Goal: Use online tool/utility: Utilize a website feature to perform a specific function

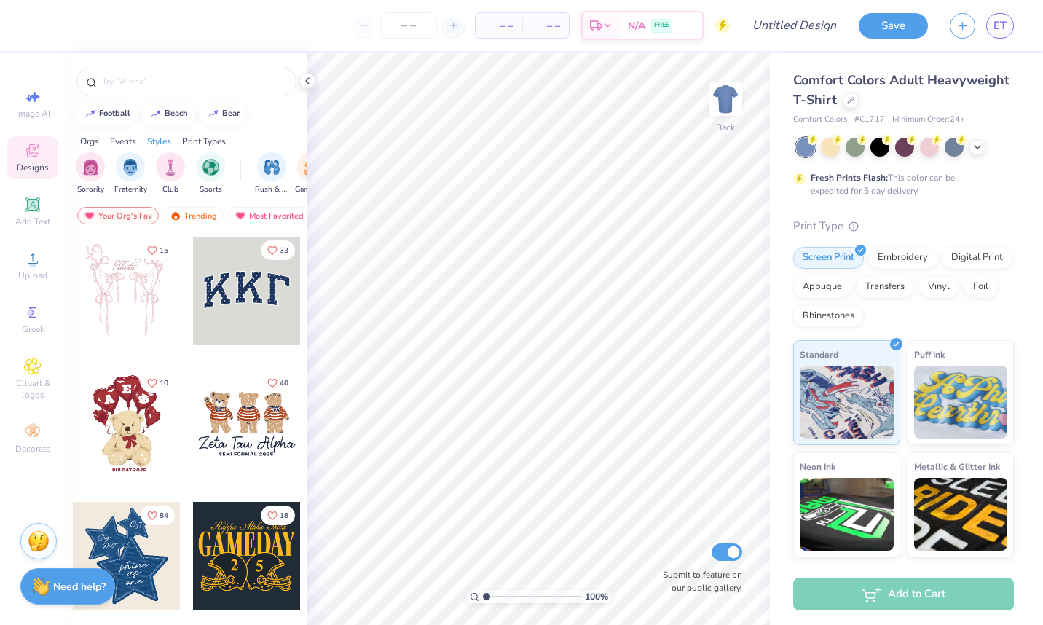
click at [989, 25] on link "ET" at bounding box center [1000, 25] width 28 height 25
click at [1002, 19] on span "ET" at bounding box center [999, 25] width 13 height 17
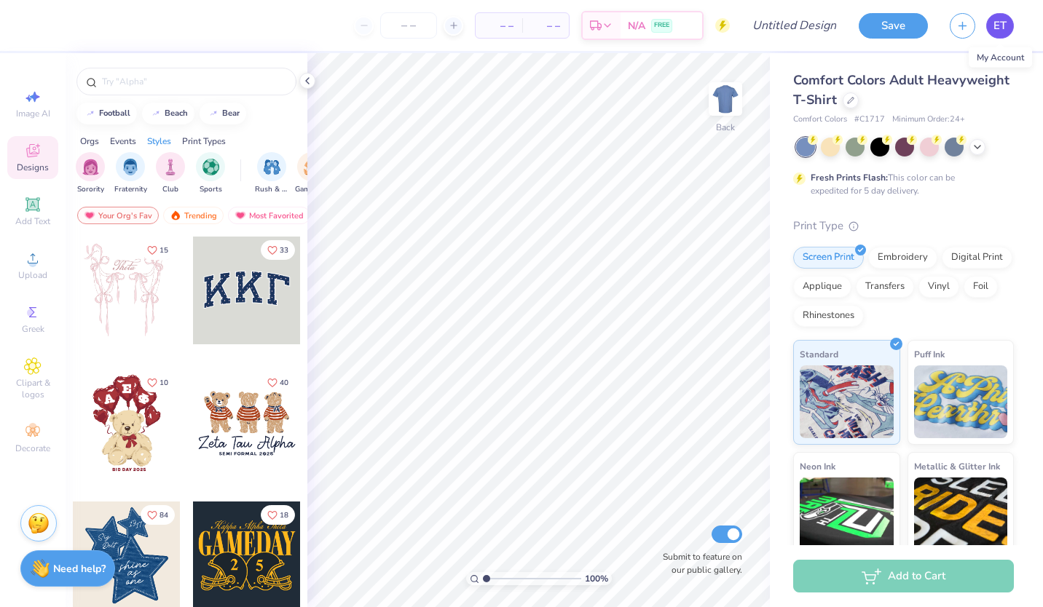
click at [992, 34] on link "ET" at bounding box center [1000, 25] width 28 height 25
click at [30, 119] on div "Image AI" at bounding box center [32, 103] width 51 height 43
select select "4"
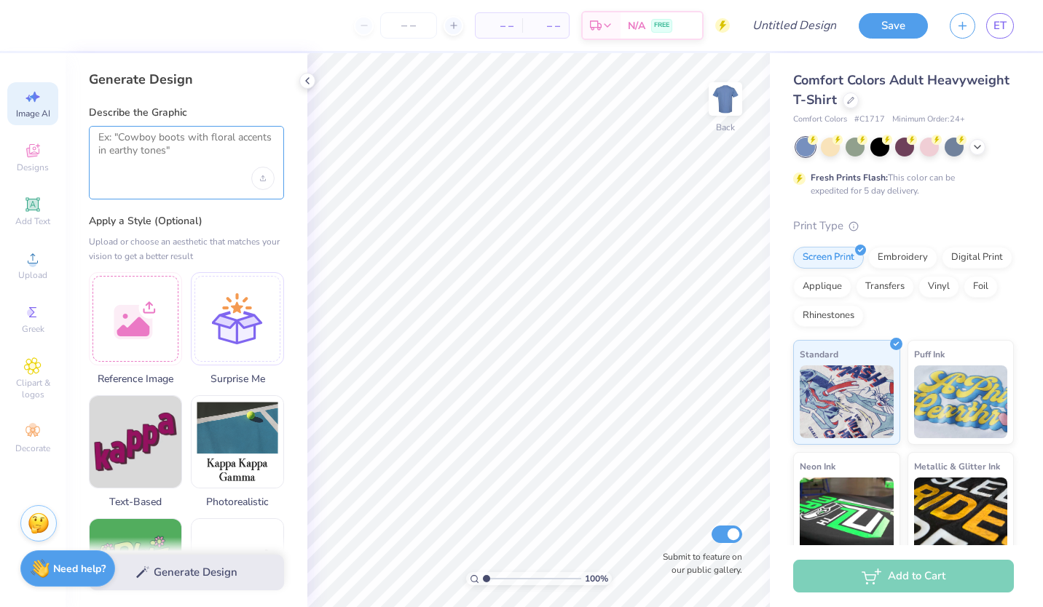
click at [161, 154] on textarea at bounding box center [186, 149] width 176 height 36
paste textarea "replicate this design in the telephone above the the city make it say "DSP Stat…"
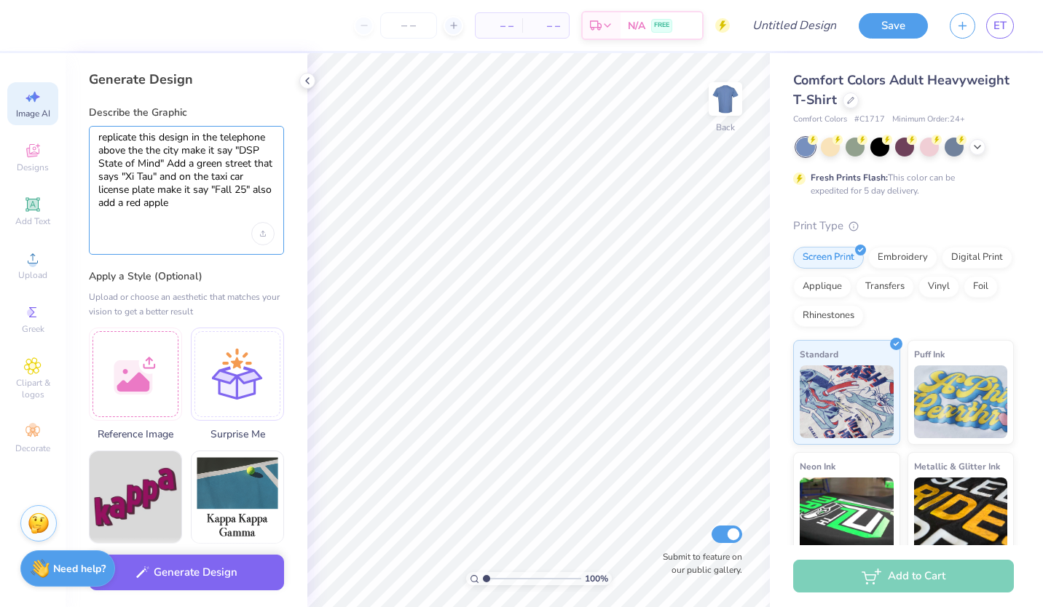
click at [264, 191] on textarea "replicate this design in the telephone above the the city make it say "DSP Stat…" at bounding box center [186, 177] width 176 height 92
click at [164, 202] on textarea "replicate this design in the telephone above the the city make it say "DSP Stat…" at bounding box center [186, 177] width 176 height 92
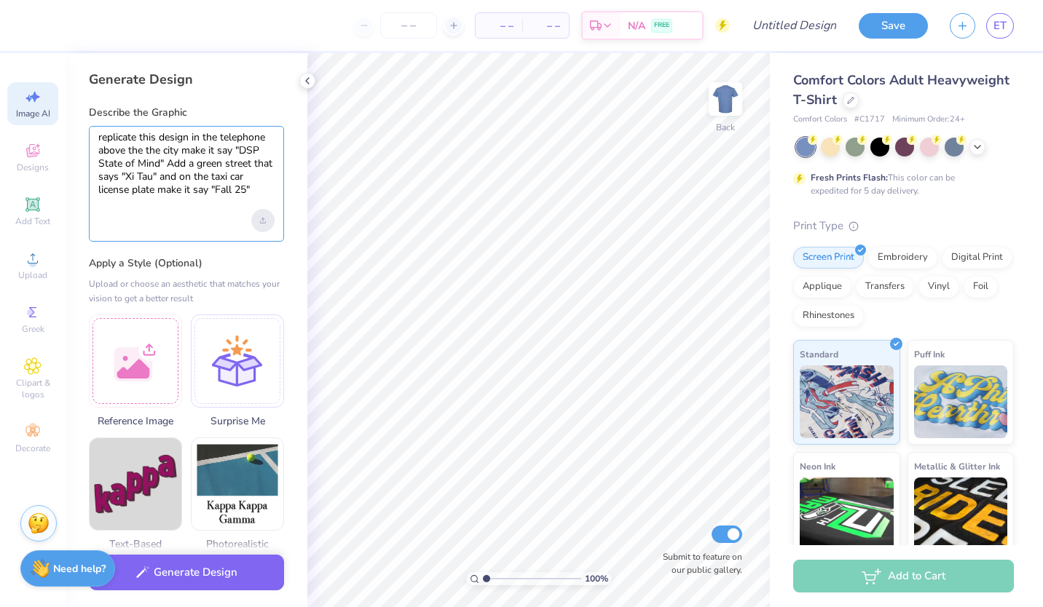
type textarea "replicate this design in the telephone above the the city make it say "DSP Stat…"
click at [265, 218] on icon "Upload image" at bounding box center [263, 221] width 6 height 6
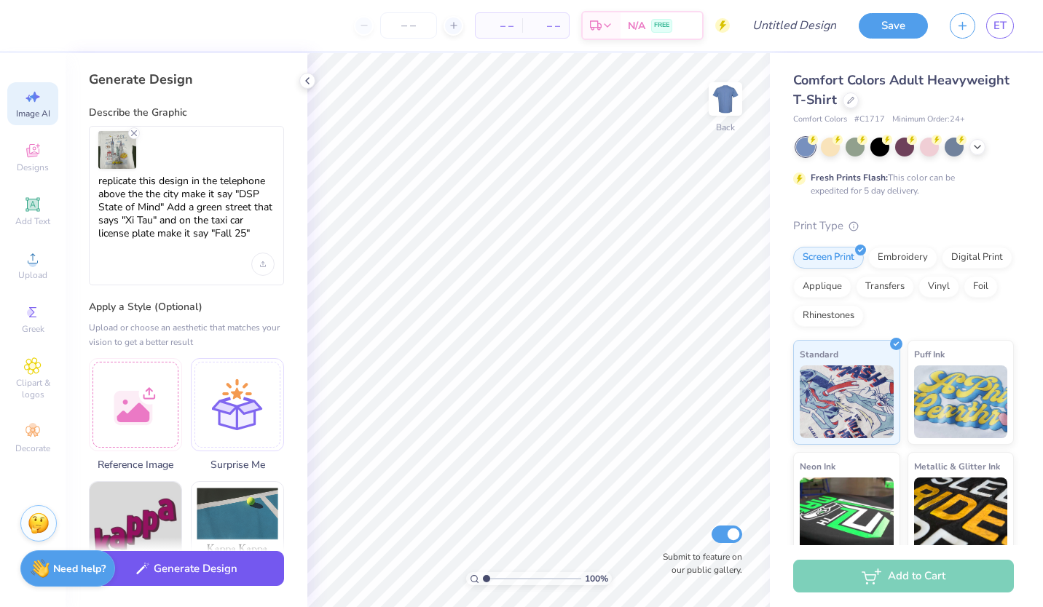
click at [168, 577] on button "Generate Design" at bounding box center [186, 569] width 195 height 36
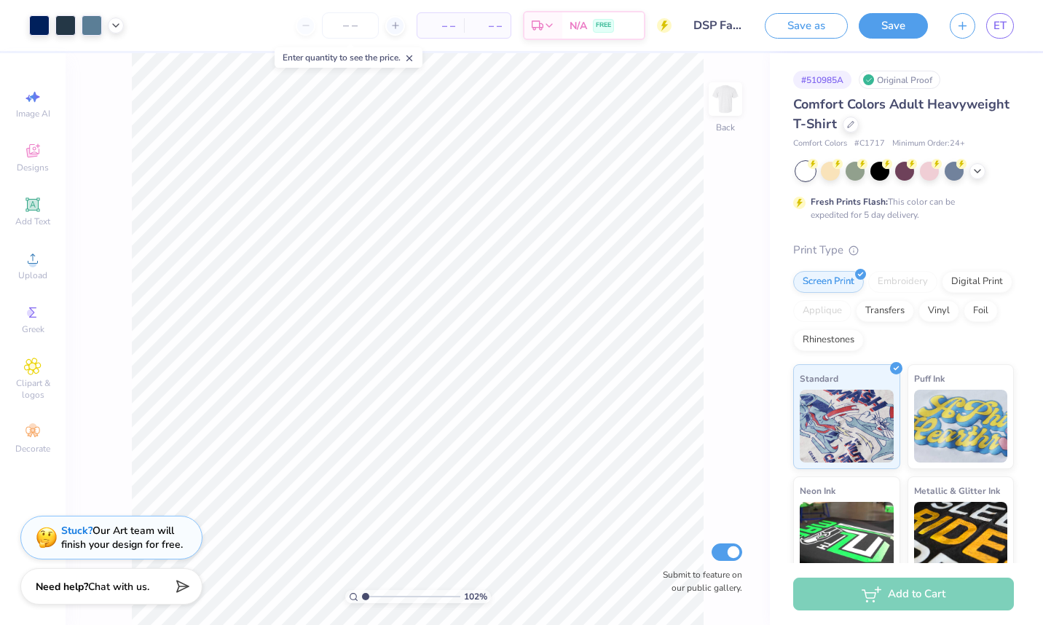
type input "1"
click at [31, 100] on icon at bounding box center [32, 96] width 17 height 17
select select "4"
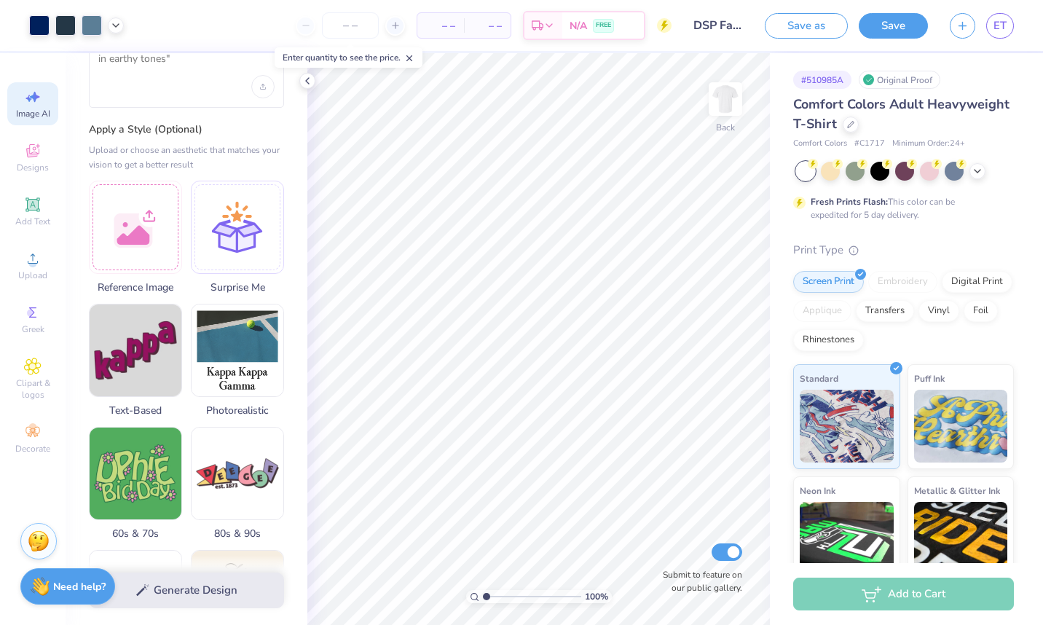
scroll to position [91, 0]
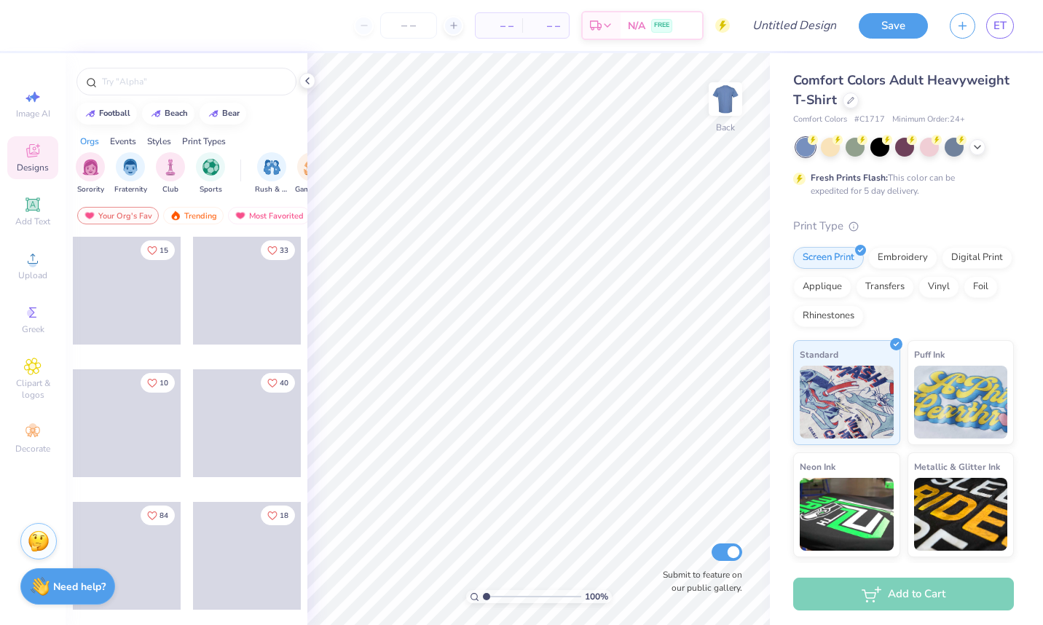
click at [30, 111] on span "Image AI" at bounding box center [33, 114] width 34 height 12
select select "4"
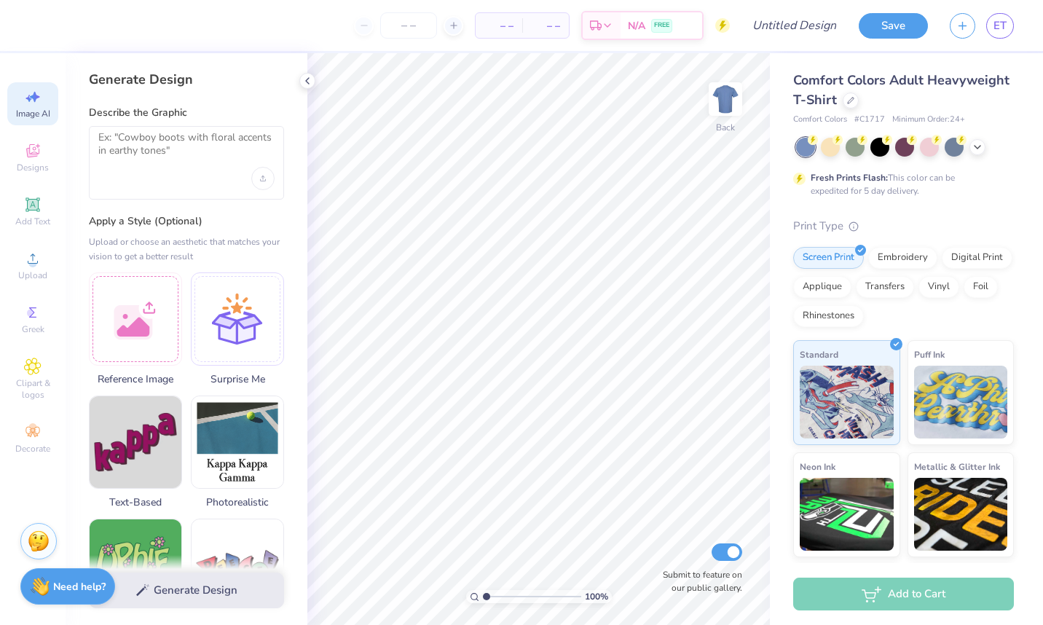
click at [128, 340] on div at bounding box center [135, 318] width 93 height 93
click at [35, 103] on icon at bounding box center [32, 96] width 17 height 17
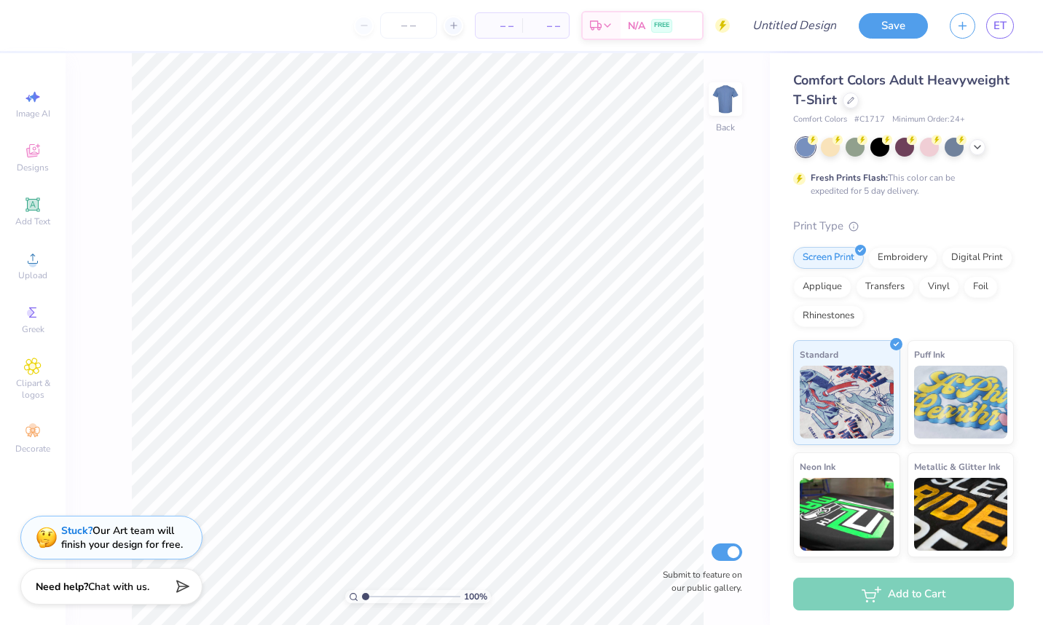
click at [35, 103] on icon at bounding box center [32, 96] width 17 height 17
select select "4"
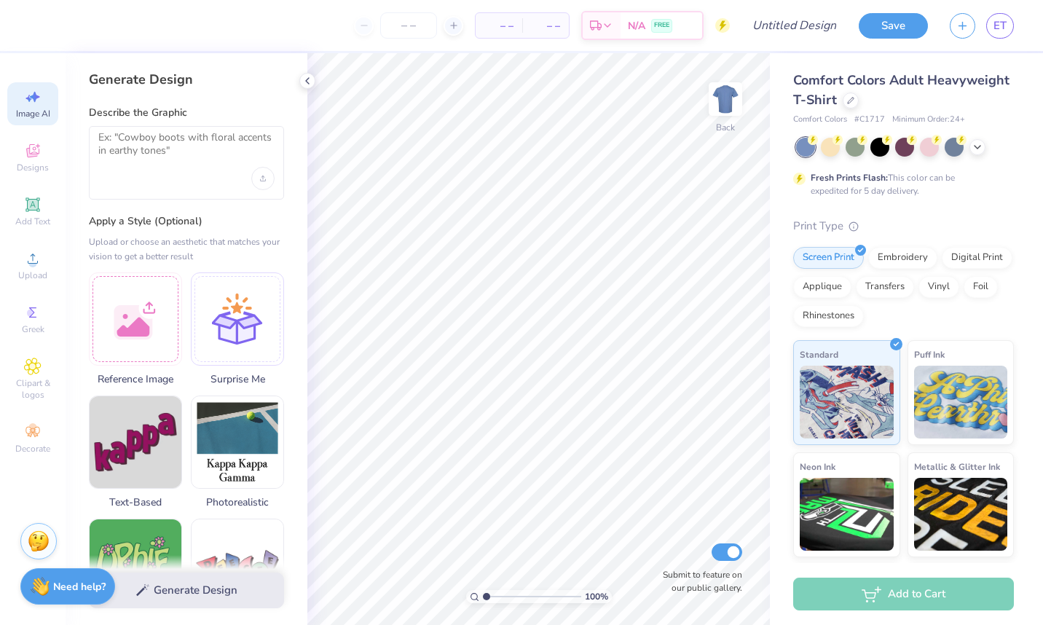
click at [135, 329] on div at bounding box center [135, 318] width 93 height 93
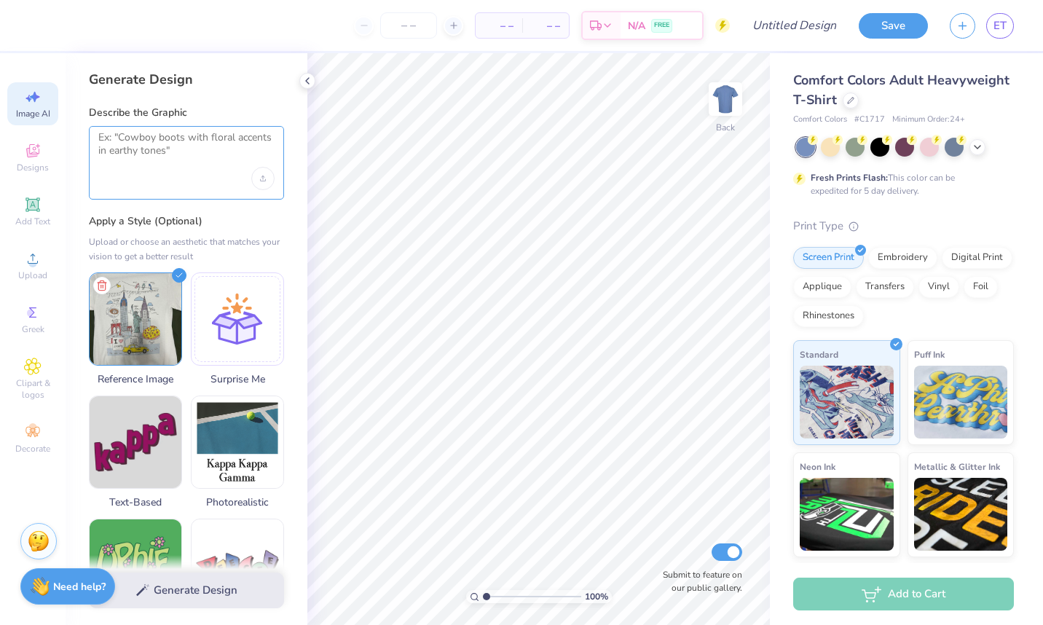
click at [124, 163] on textarea at bounding box center [186, 149] width 176 height 36
click at [137, 316] on img at bounding box center [136, 319] width 92 height 92
click at [154, 158] on textarea at bounding box center [186, 149] width 176 height 36
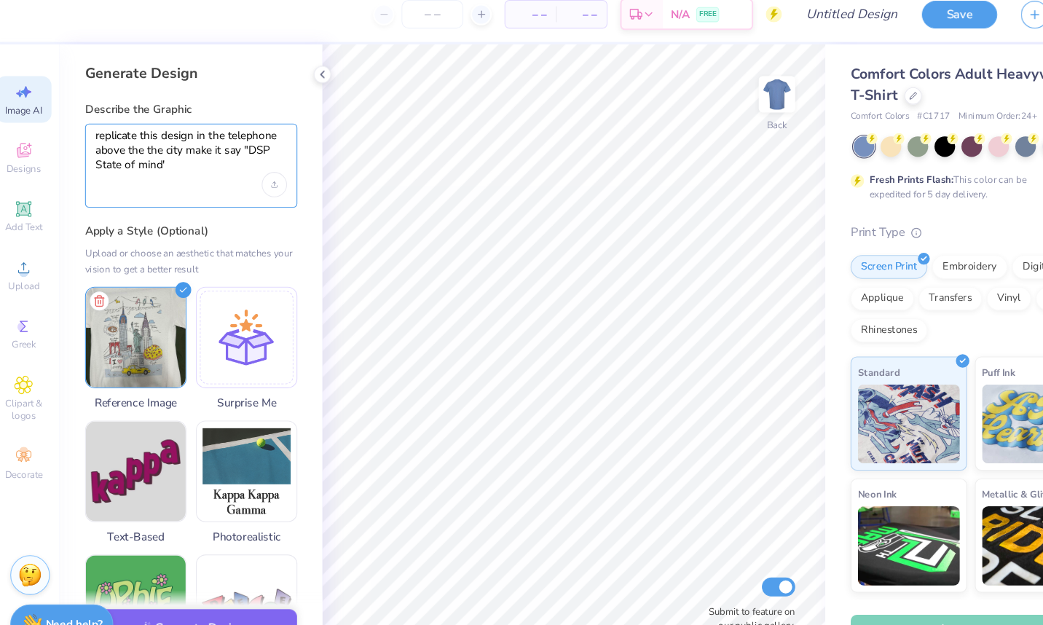
click at [144, 160] on textarea "replicate this design in the telephone above the the city make it say "DSP Stat…" at bounding box center [186, 151] width 176 height 40
click at [205, 161] on textarea "replicate this design in the telephone above the the city make it say "DSP Stat…" at bounding box center [186, 151] width 176 height 40
click at [197, 166] on textarea "replicate this design in the telephone above the the city make it say "DSP Stat…" at bounding box center [186, 151] width 176 height 40
click at [252, 162] on textarea "replicate this design in the telephone above the the city make it say "DSP Stat…" at bounding box center [186, 151] width 176 height 40
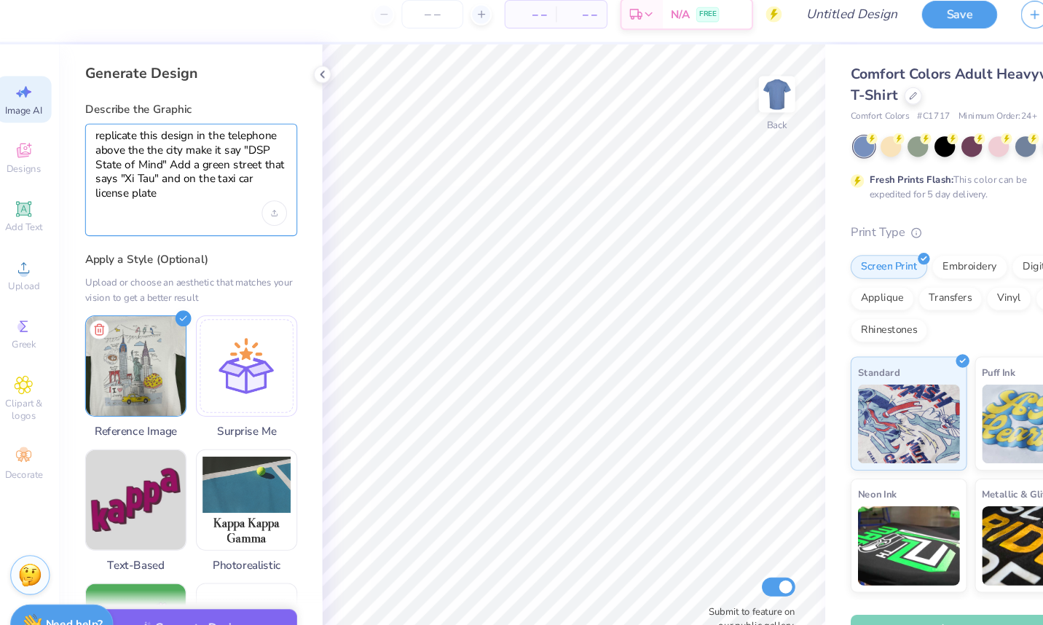
click at [162, 186] on textarea "replicate this design in the telephone above the the city make it say "DSP Stat…" at bounding box center [186, 164] width 176 height 66
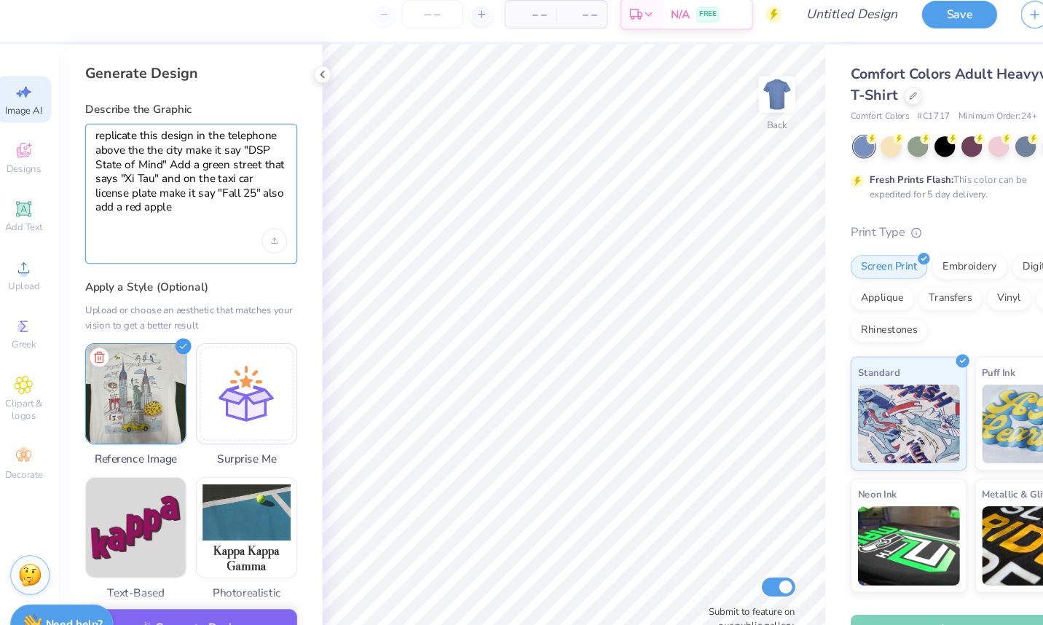
click at [140, 164] on textarea "replicate this design in the telephone above the the city make it say "DSP Stat…" at bounding box center [186, 177] width 176 height 92
click at [260, 234] on icon "Upload image" at bounding box center [263, 234] width 6 height 6
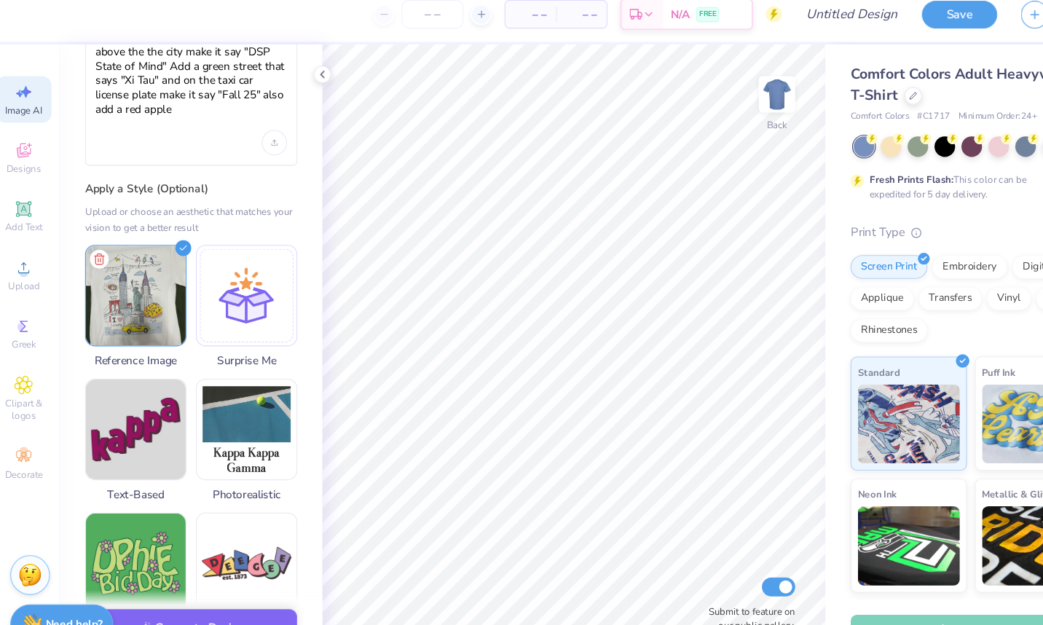
scroll to position [135, 0]
click at [178, 157] on div "replicate this design in the telephone above the the city make it say "DSP Stat…" at bounding box center [186, 77] width 195 height 173
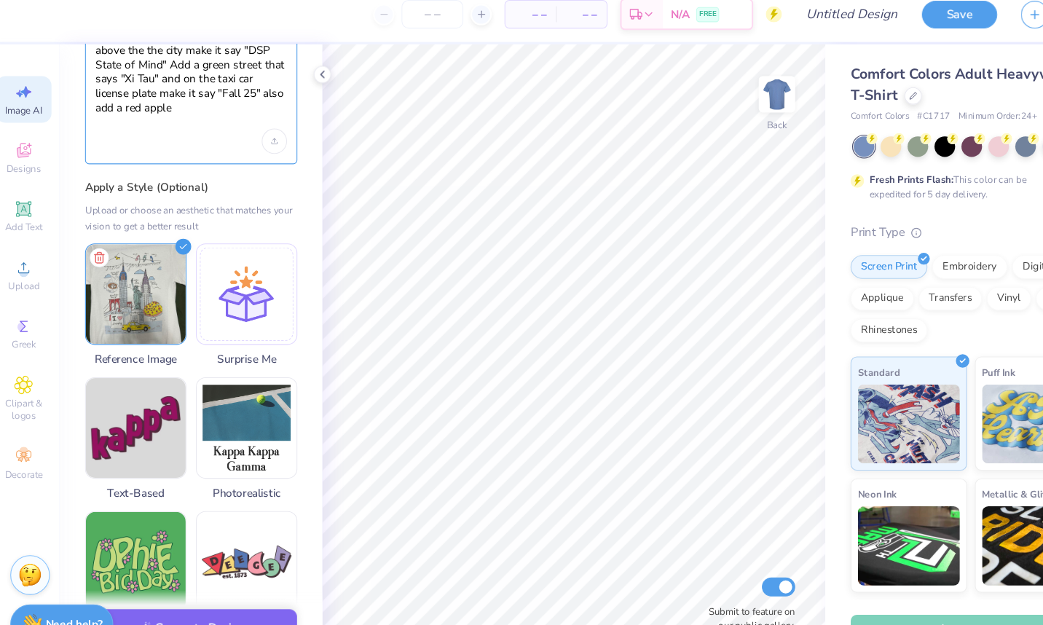
click at [178, 103] on textarea "replicate this design in the telephone above the the city make it say "DSP Stat…" at bounding box center [186, 85] width 176 height 92
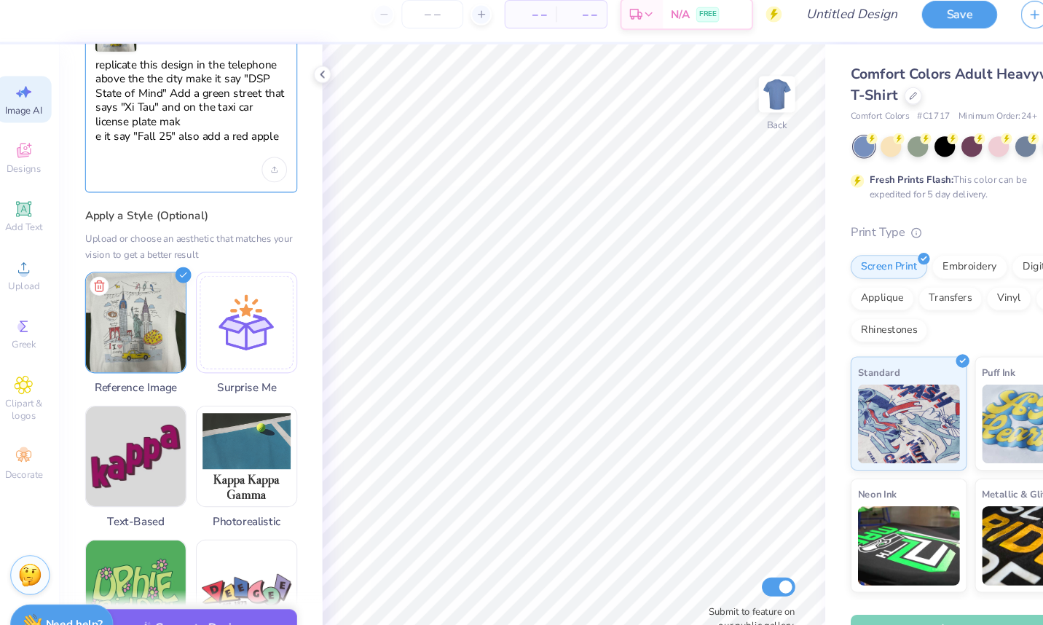
scroll to position [106, 0]
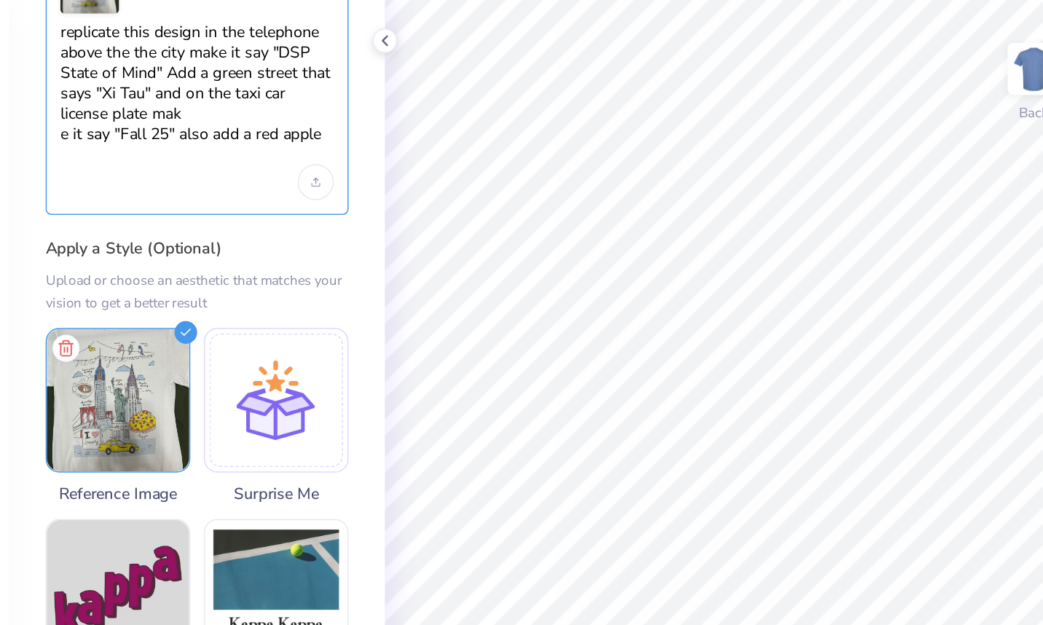
click at [178, 131] on textarea "replicate this design in the telephone above the the city make it say "DSP Stat…" at bounding box center [186, 115] width 176 height 92
click at [100, 143] on textarea "replicate this design in the telephone above the the city make it say "DSP Stat…" at bounding box center [186, 115] width 176 height 92
click at [196, 143] on textarea "replicate this design in the telephone above the the city make it say "DSP Stat…" at bounding box center [186, 115] width 176 height 92
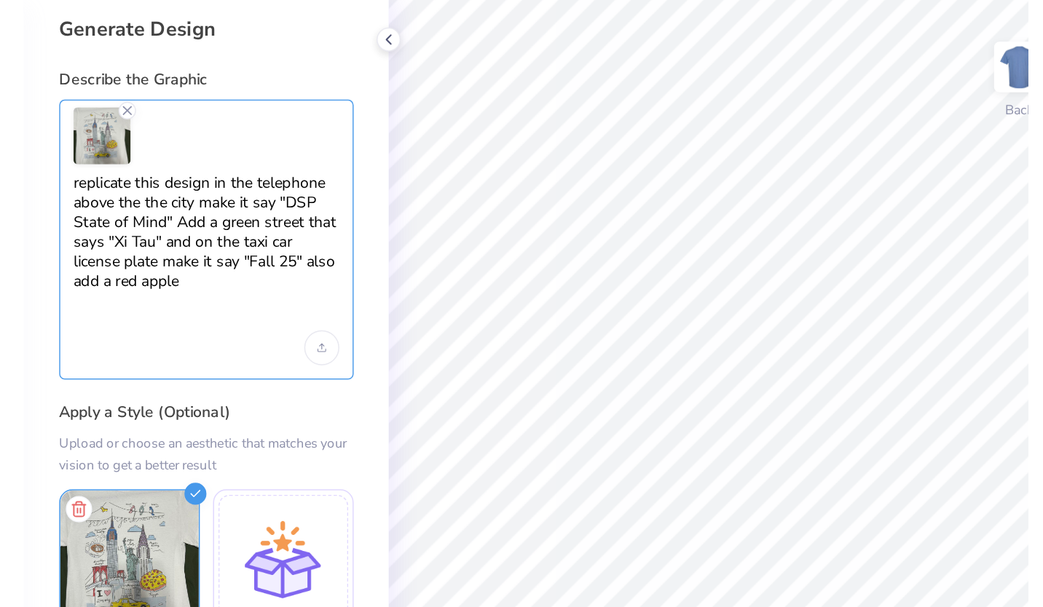
scroll to position [0, 0]
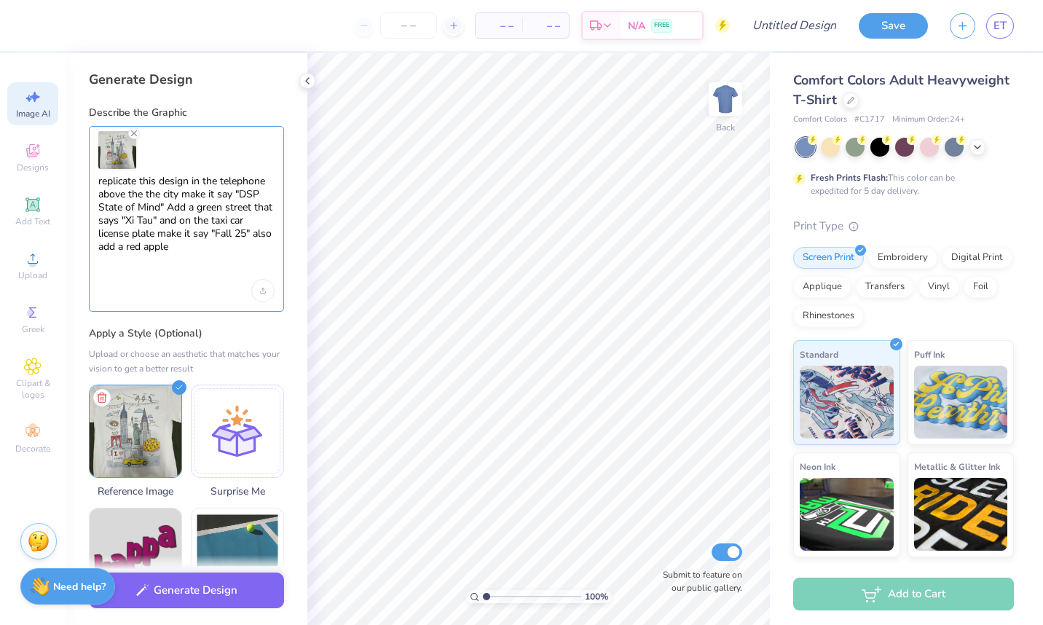
type textarea "replicate this design in the telephone above the the city make it say "DSP Stat…"
click at [217, 589] on button "Generate Design" at bounding box center [186, 590] width 195 height 36
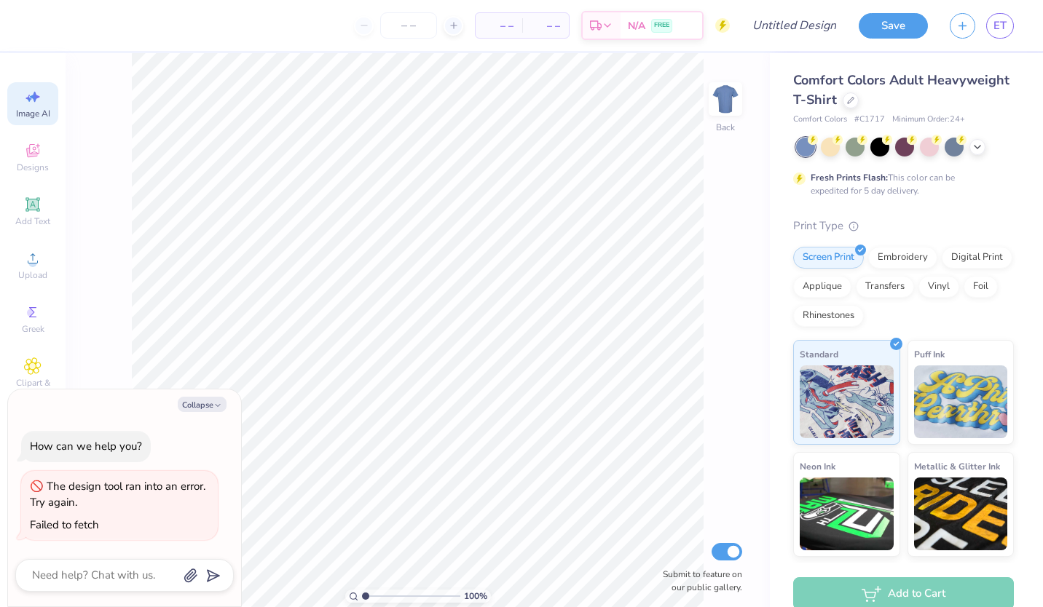
scroll to position [0, 33]
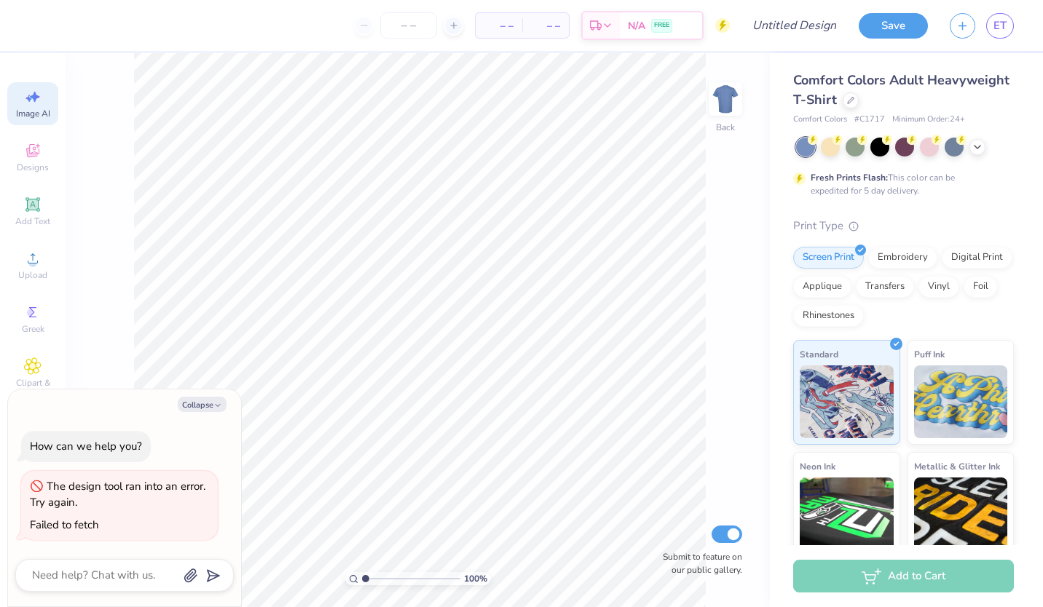
type textarea "x"
click at [100, 470] on div "How can we help you? The design tool ran into an error. Try again. Failed to fe…" at bounding box center [124, 485] width 218 height 133
click at [102, 577] on textarea at bounding box center [105, 576] width 148 height 20
paste textarea "replicate this design in the telephone above the the city make it say "DSP Stat…"
type textarea "replicate this design in the telephone above the the city make it say "DSP Stat…"
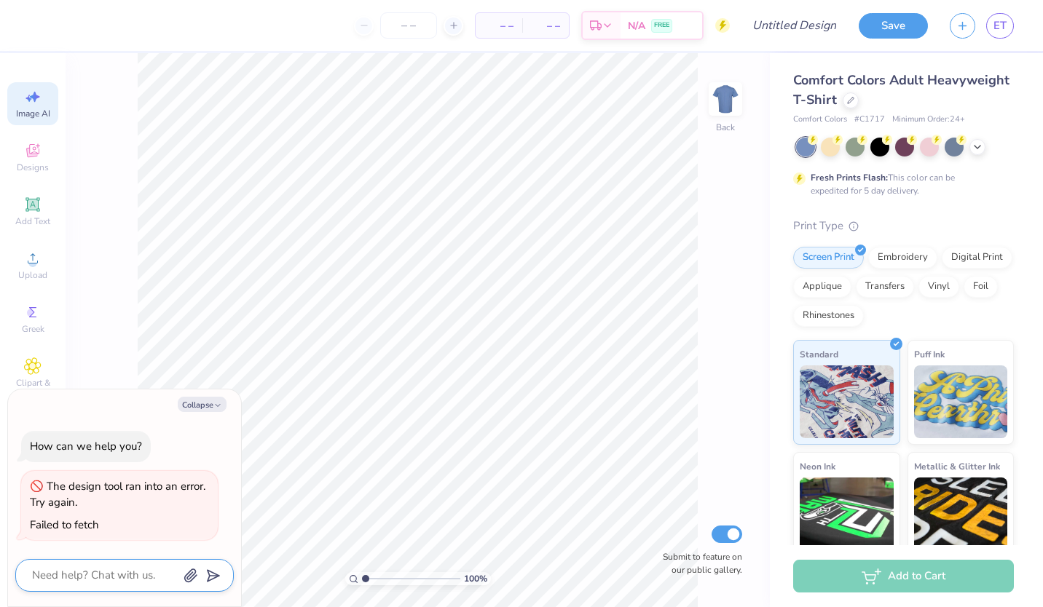
type textarea "x"
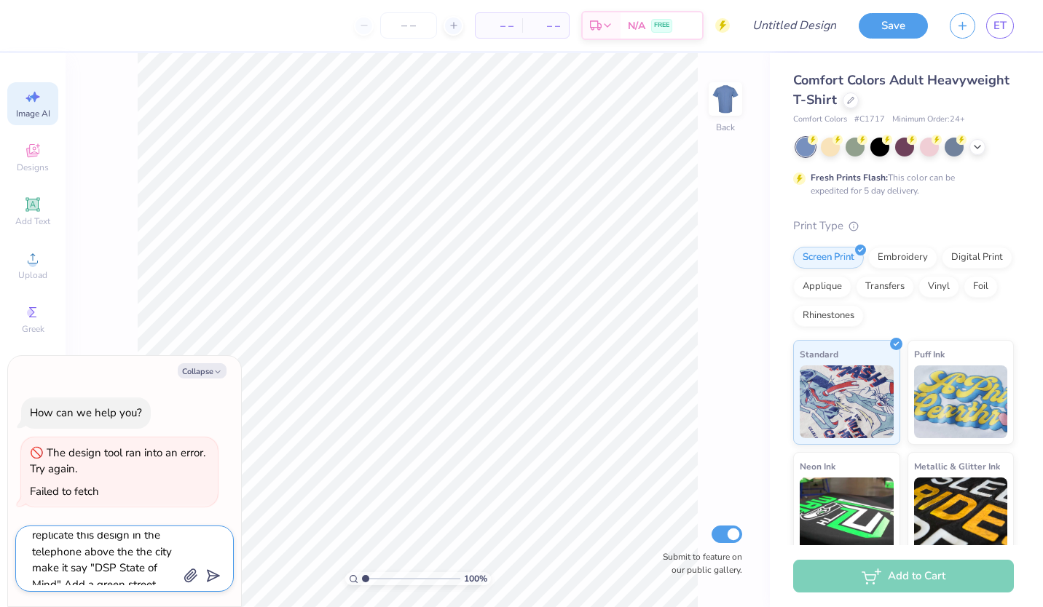
scroll to position [0, 0]
type textarea "replicate this design in the telephone above the the city make it say "DSP Stat…"
click at [190, 569] on icon "button" at bounding box center [190, 576] width 15 height 15
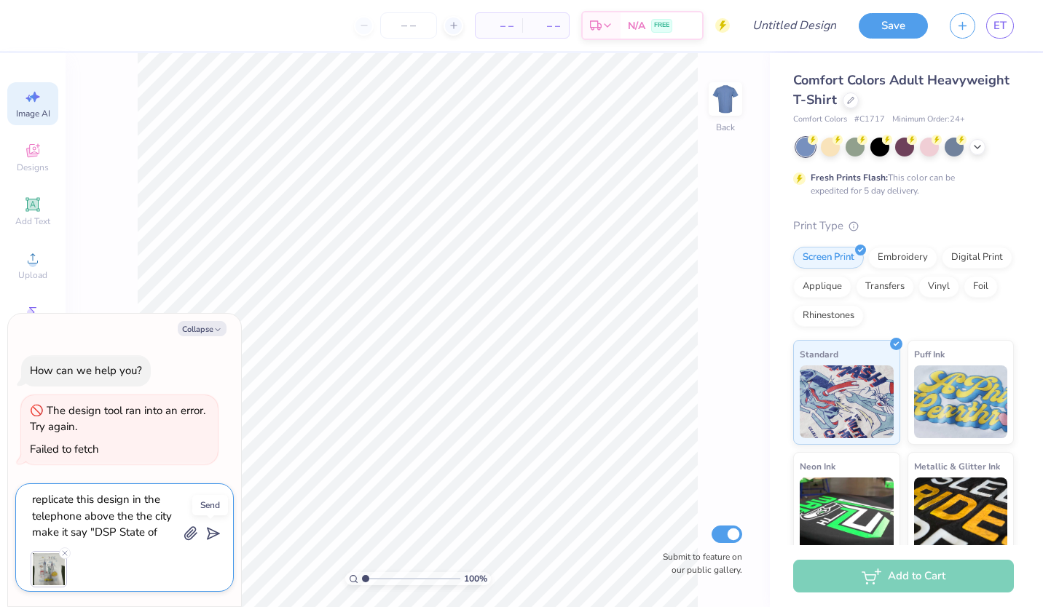
click at [209, 534] on polygon "submit" at bounding box center [210, 534] width 17 height 17
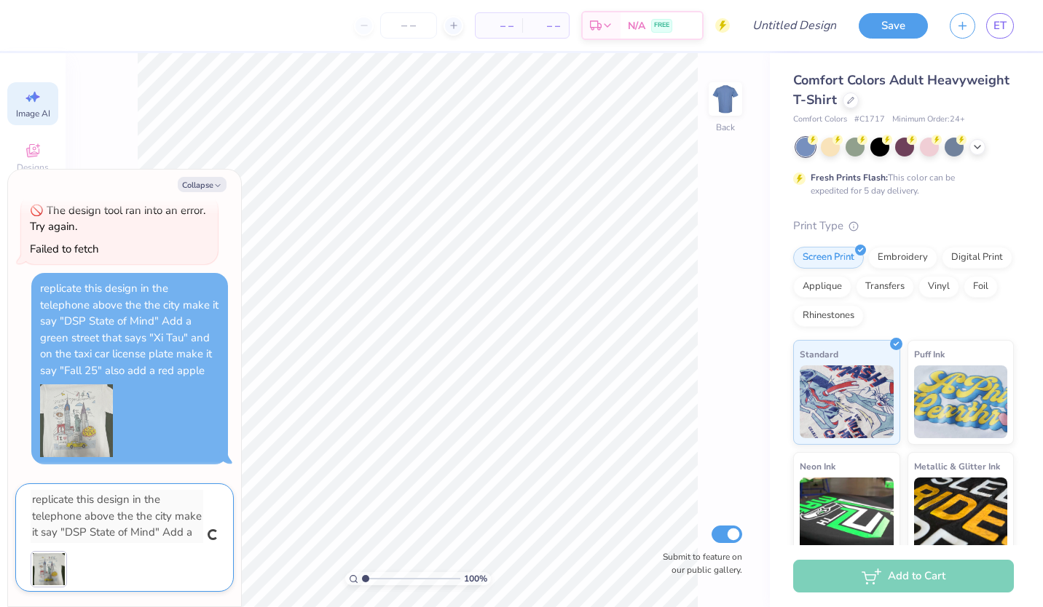
type textarea "x"
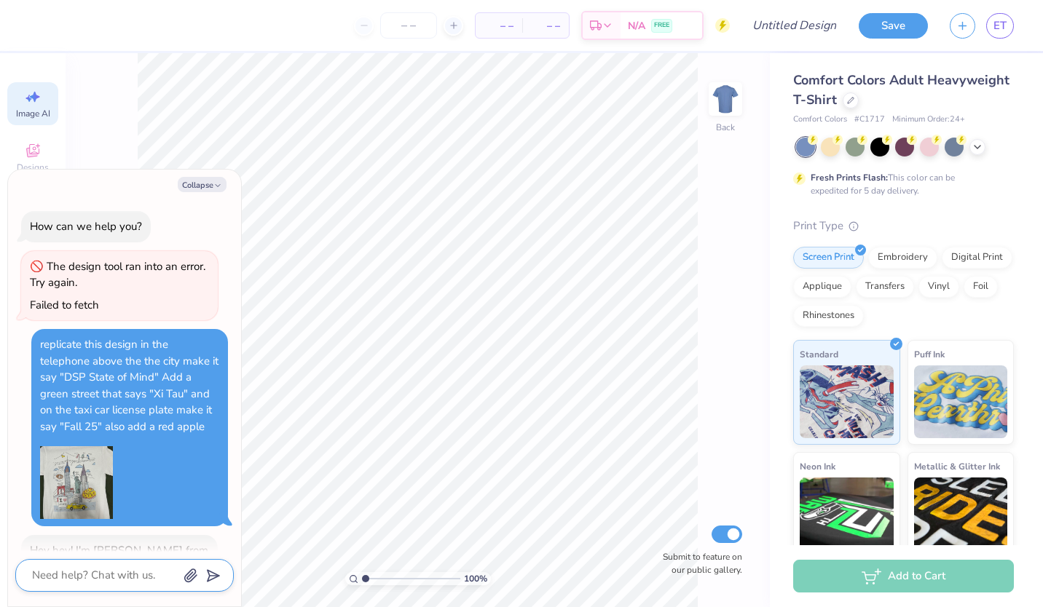
scroll to position [71, 0]
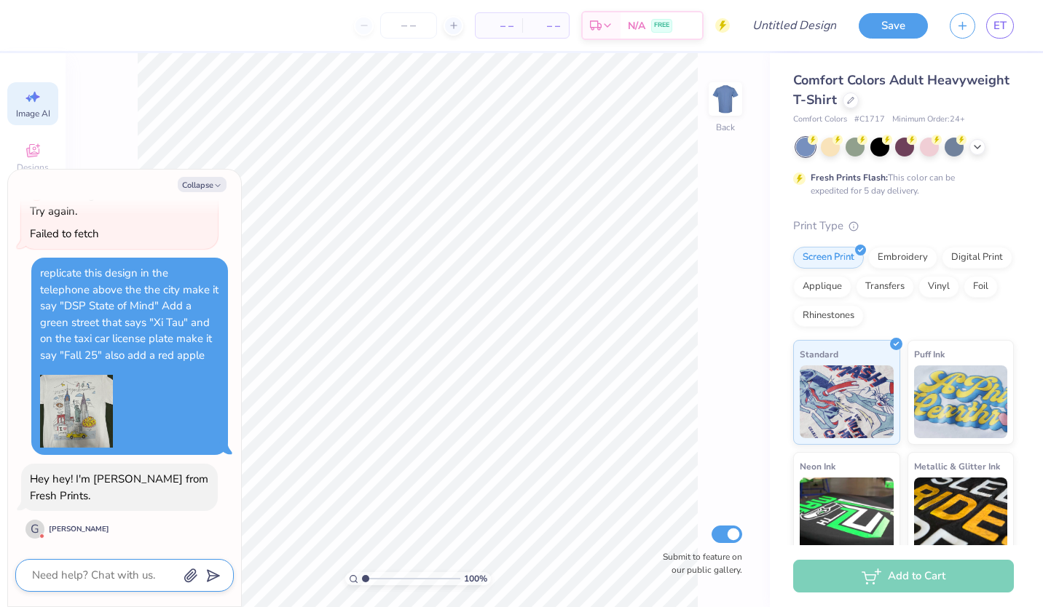
click at [38, 105] on icon at bounding box center [32, 96] width 17 height 17
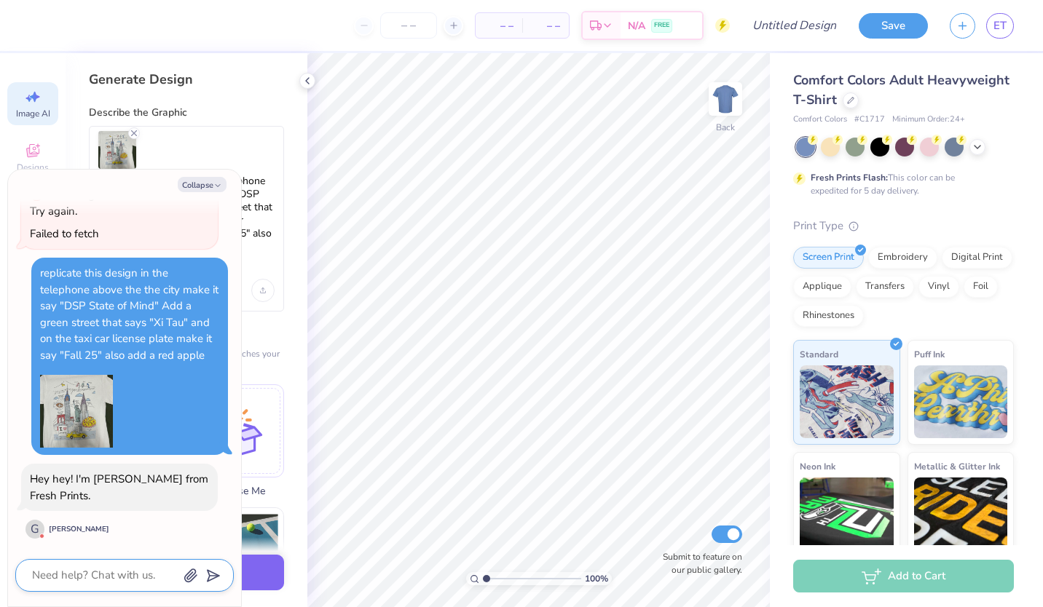
scroll to position [0, 0]
click at [193, 184] on button "Collapse" at bounding box center [202, 184] width 49 height 15
type textarea "x"
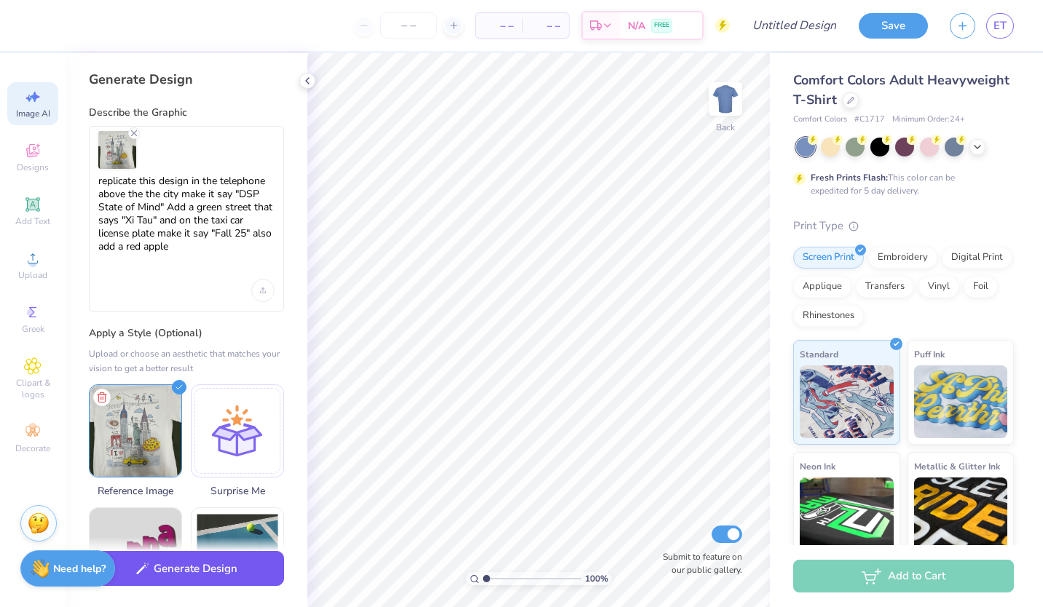
click at [214, 577] on button "Generate Design" at bounding box center [186, 569] width 195 height 36
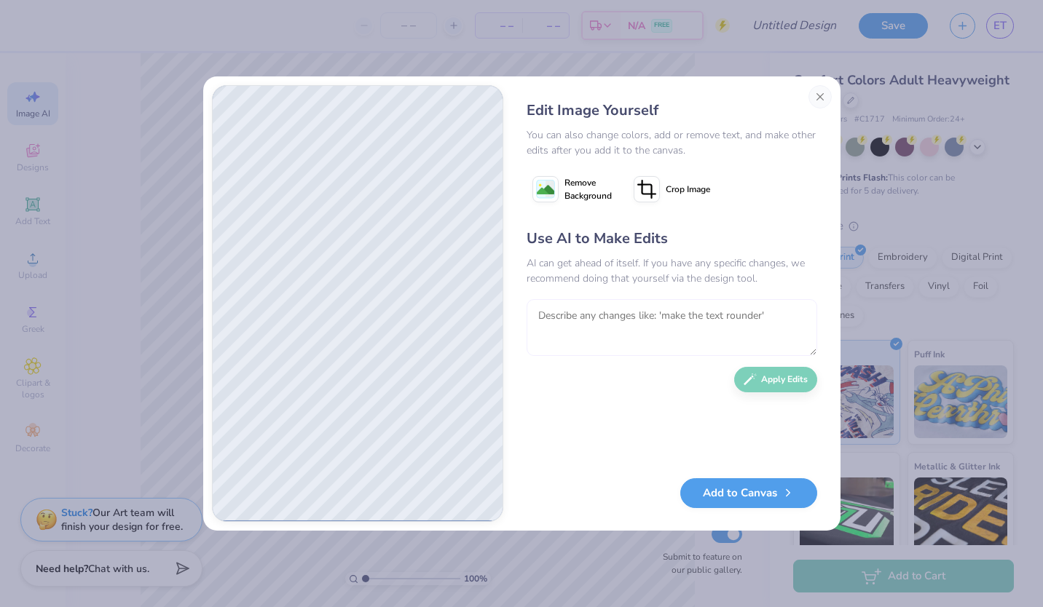
click at [617, 317] on textarea at bounding box center [671, 327] width 291 height 57
type textarea "make it more similar to the original image I provided"
click at [776, 379] on button "Apply Edits" at bounding box center [775, 375] width 83 height 25
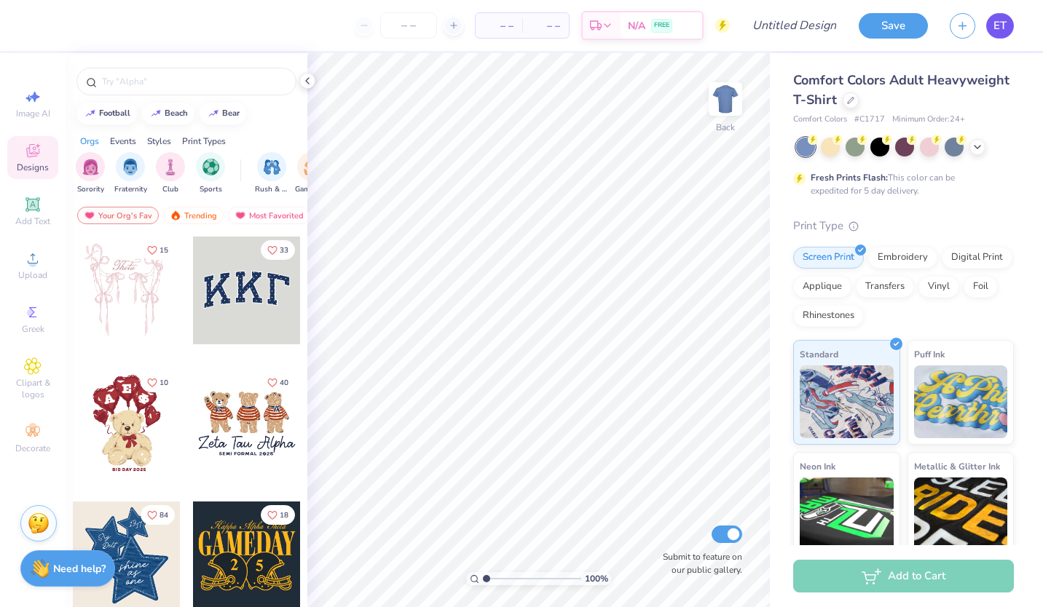
click at [1000, 23] on span "ET" at bounding box center [999, 25] width 13 height 17
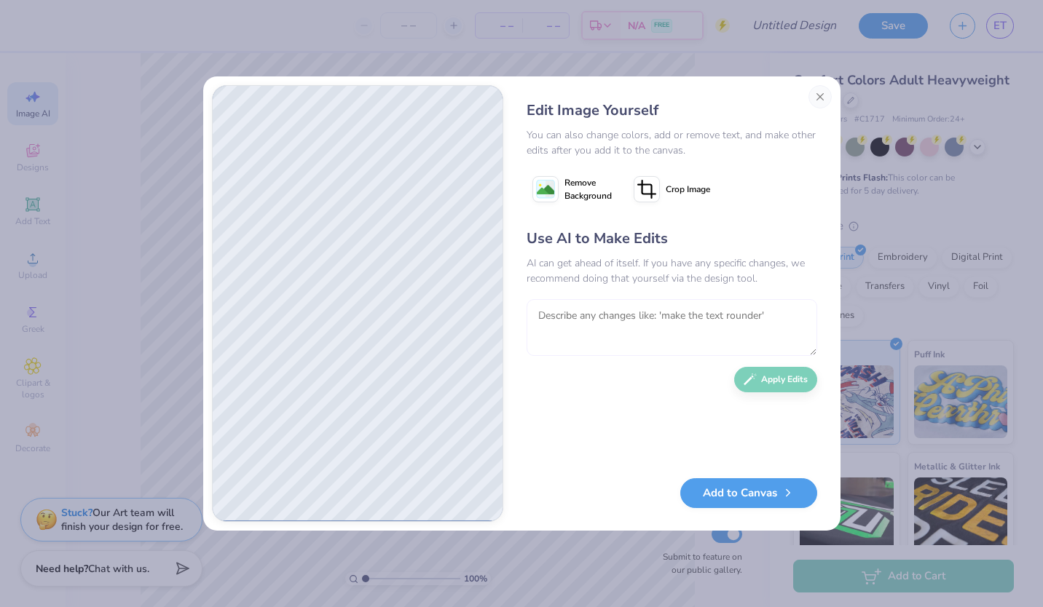
click at [564, 318] on textarea at bounding box center [671, 327] width 291 height 57
type textarea "make sure the telephone pole wires say "DSP State Mind""
click at [618, 330] on textarea "make sure the telephone pole wires say "DSP State Mind" and that the taxt is ba…" at bounding box center [671, 327] width 291 height 57
click at [631, 332] on textarea "make sure the telephone pole wires say "DSP State Mind" and that the txi is\s b…" at bounding box center [671, 327] width 291 height 57
click at [698, 331] on textarea "make sure the telephone pole wires say "DSP State Mind" and that the taxi is ba…" at bounding box center [671, 327] width 291 height 57
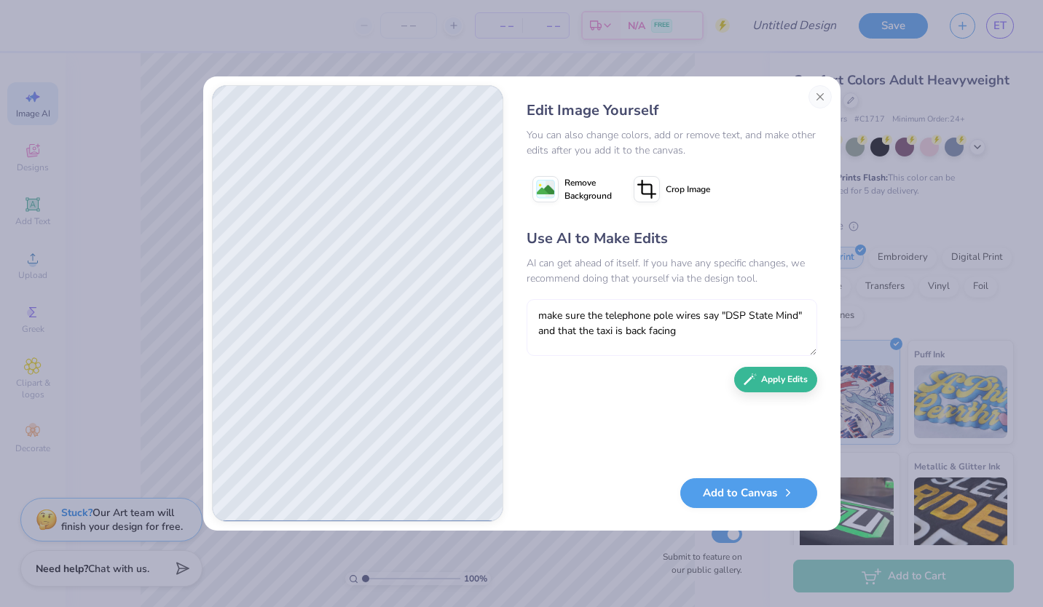
type textarea "make sure the telephone pole wires say "DSP State Mind" and that the taxi is ba…"
click at [814, 333] on textarea "make sure the telephone pole wires say "DSP State Mind" and that the taxi is ba…" at bounding box center [671, 327] width 291 height 57
click at [640, 349] on textarea "make sure the telephone pole wires say "DSP State Mind" and that the taxi is ba…" at bounding box center [671, 327] width 291 height 57
type textarea "make sure the telephone pole wires say "DSP State Mind" and that the taxi is ba…"
click at [760, 383] on button "Apply Edits" at bounding box center [775, 375] width 83 height 25
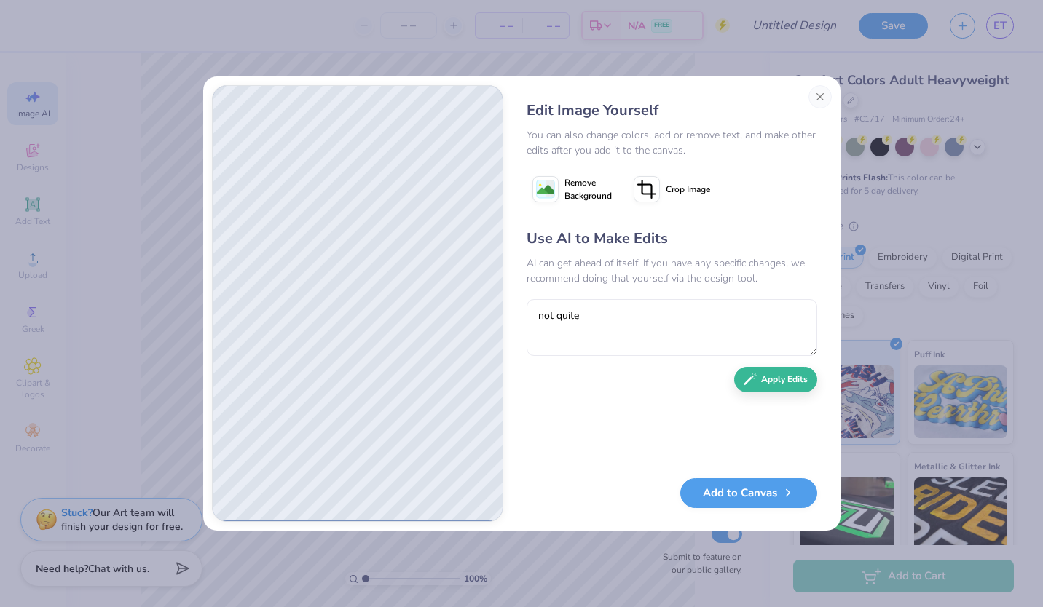
type textarea "not quite t"
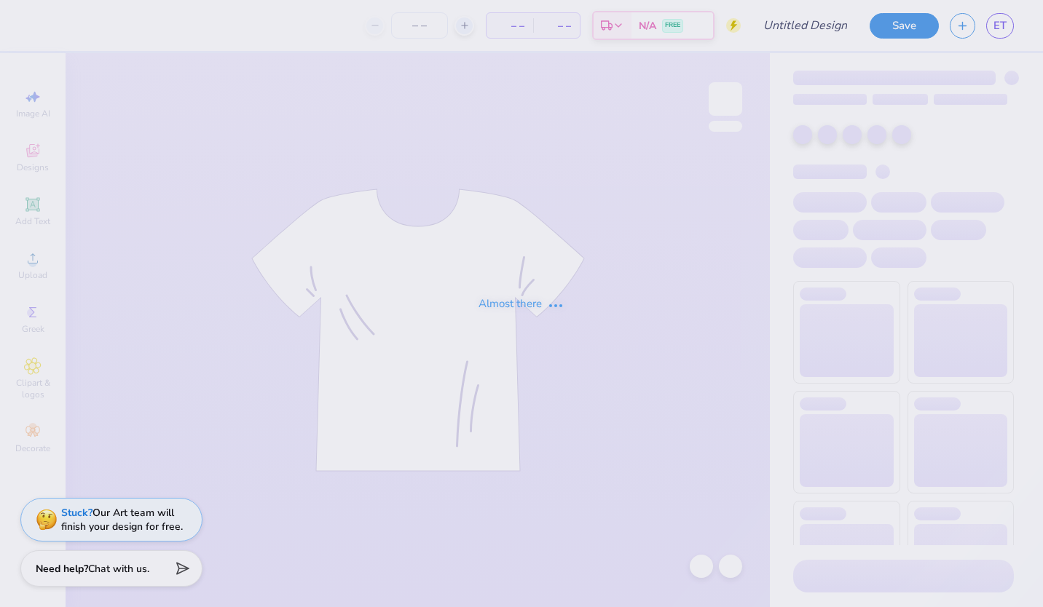
type input "DSP Fall 2025 Recruitment"
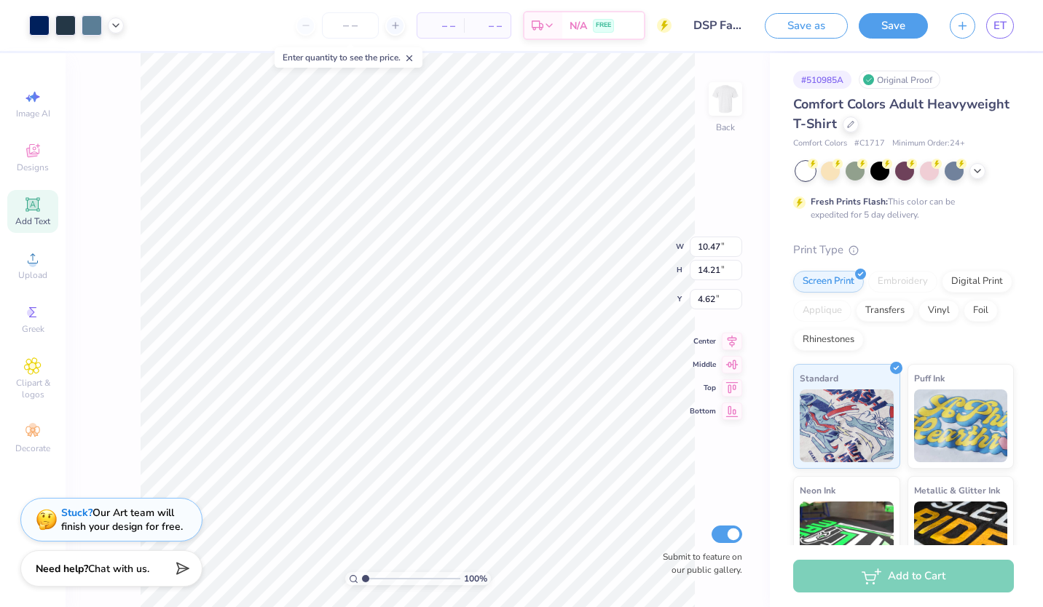
click at [42, 222] on span "Add Text" at bounding box center [32, 222] width 35 height 12
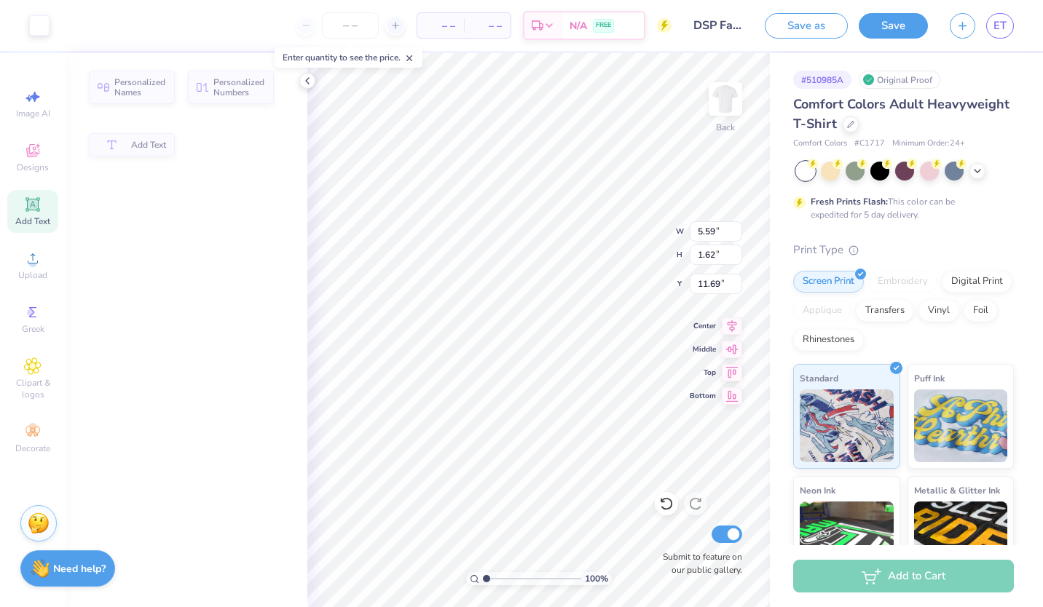
type input "5.59"
type input "1.62"
type input "11.69"
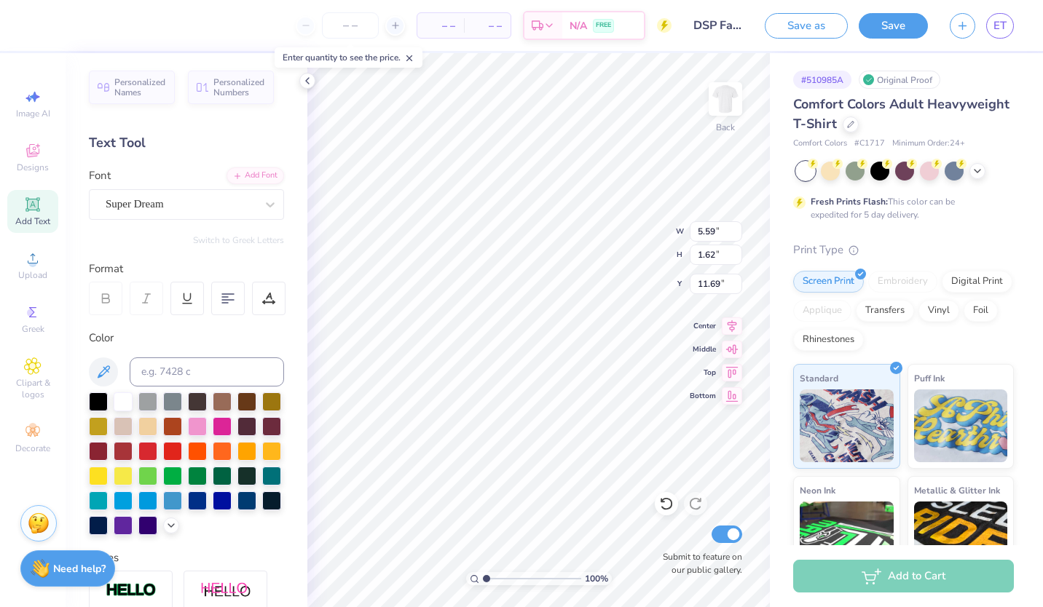
scroll to position [12, 1]
type textarea "T"
click at [307, 84] on icon at bounding box center [307, 81] width 12 height 12
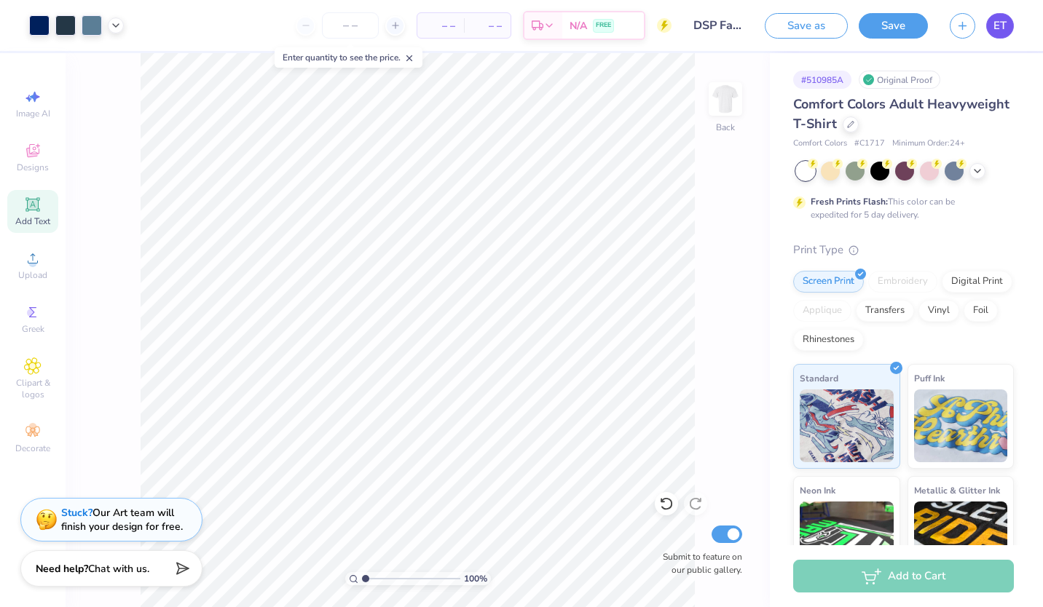
click at [999, 15] on link "ET" at bounding box center [1000, 25] width 28 height 25
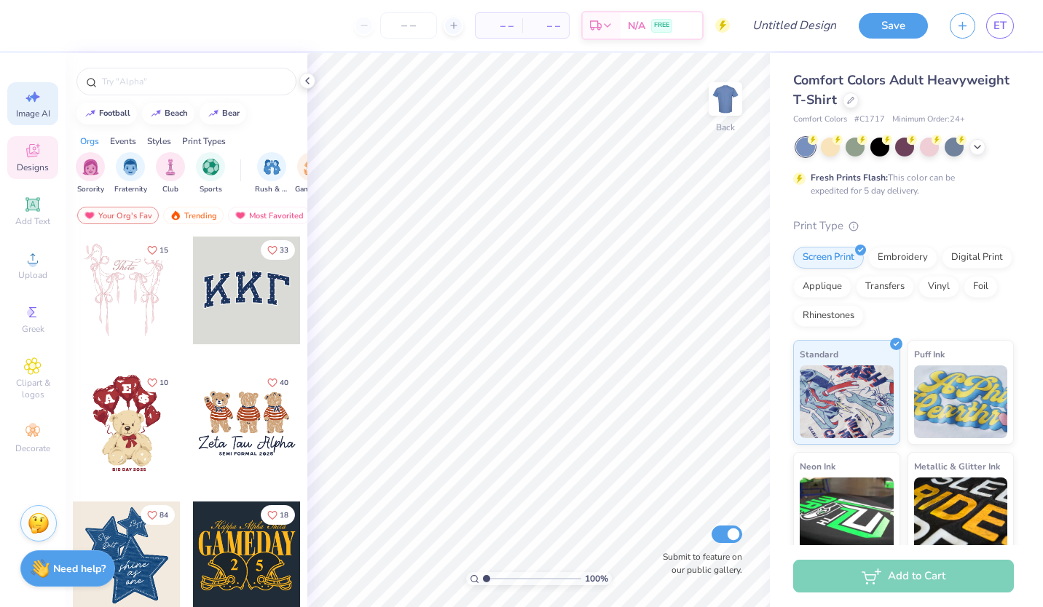
click at [18, 96] on div "Image AI" at bounding box center [32, 103] width 51 height 43
select select "4"
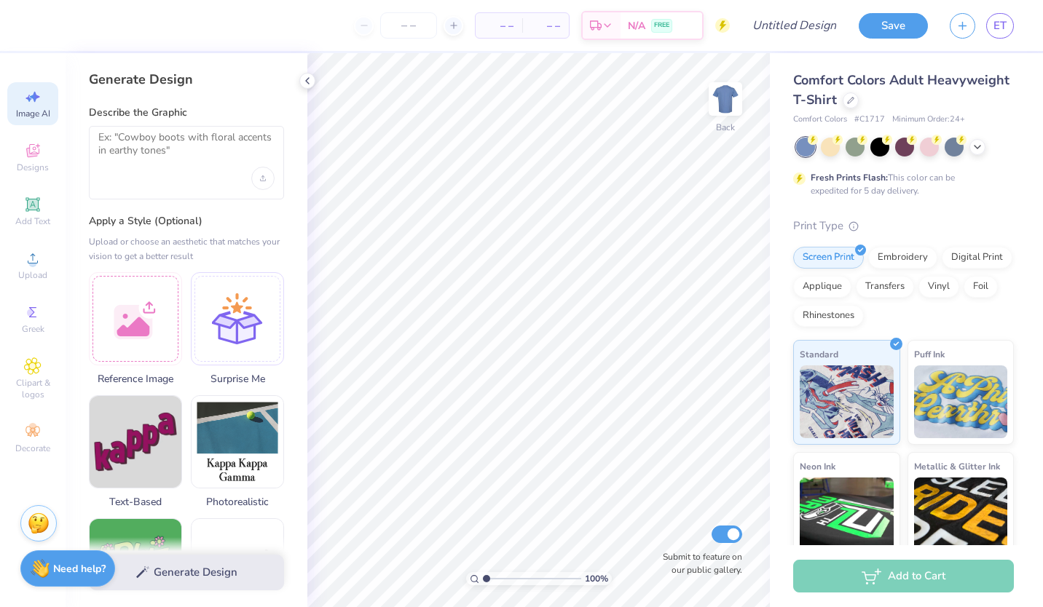
click at [162, 173] on div at bounding box center [186, 163] width 195 height 74
click at [151, 141] on textarea at bounding box center [186, 149] width 176 height 36
click at [269, 176] on div "Upload image" at bounding box center [262, 178] width 23 height 23
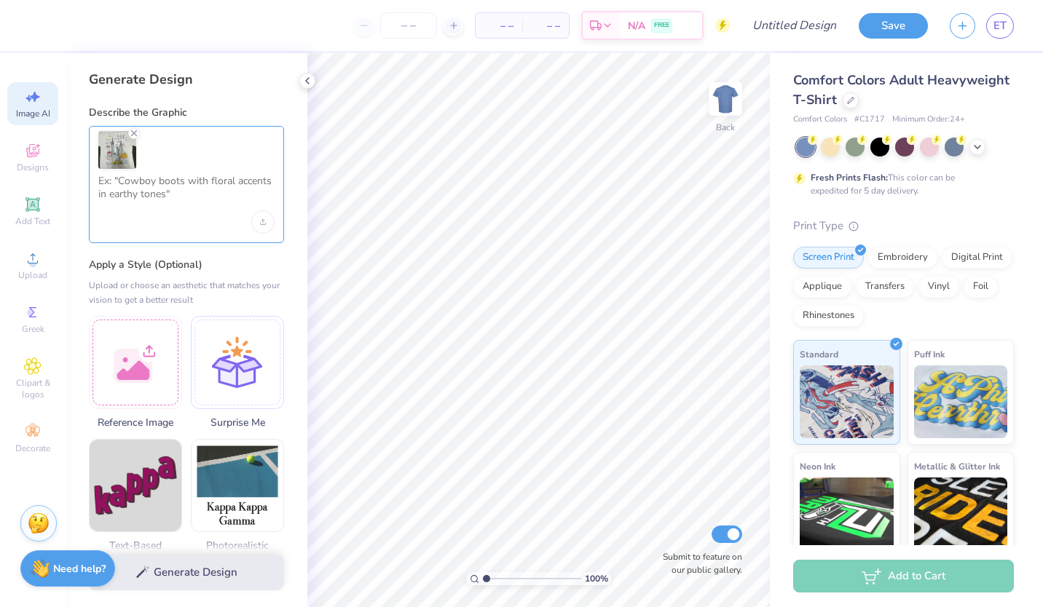
click at [158, 205] on textarea at bounding box center [186, 193] width 176 height 36
paste textarea "replicate this design in the telephone above the the city make it say "DSP Stat…"
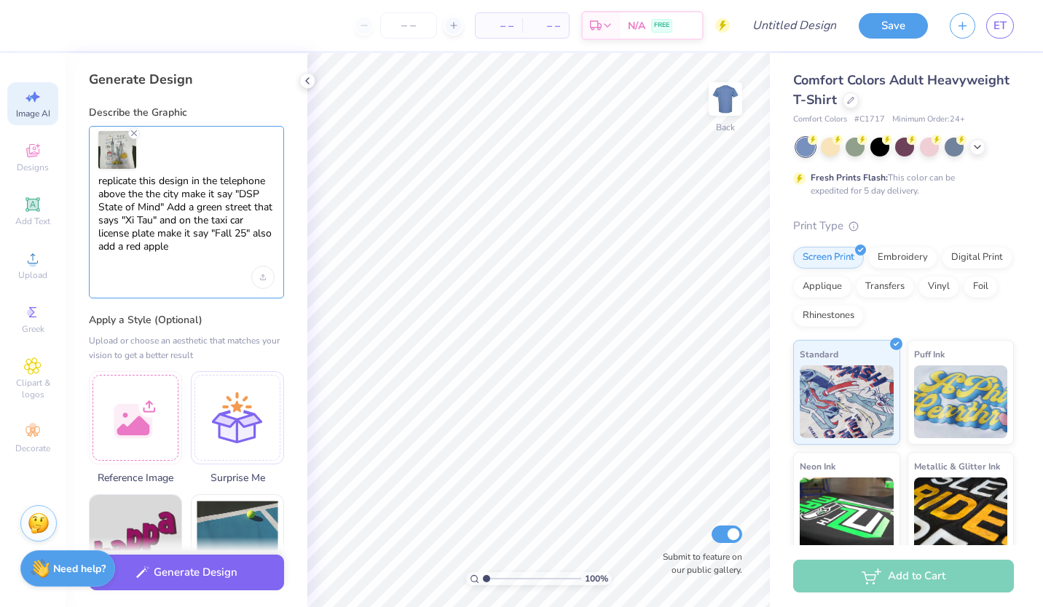
click at [167, 198] on textarea "replicate this design in the telephone above the the city make it say "DSP Stat…" at bounding box center [186, 221] width 176 height 92
click at [228, 212] on textarea "replicate this design in the street light above the city make it say "DSP State…" at bounding box center [186, 221] width 176 height 92
type textarea "replicate this design in the street light above the city make it say "DSP State…"
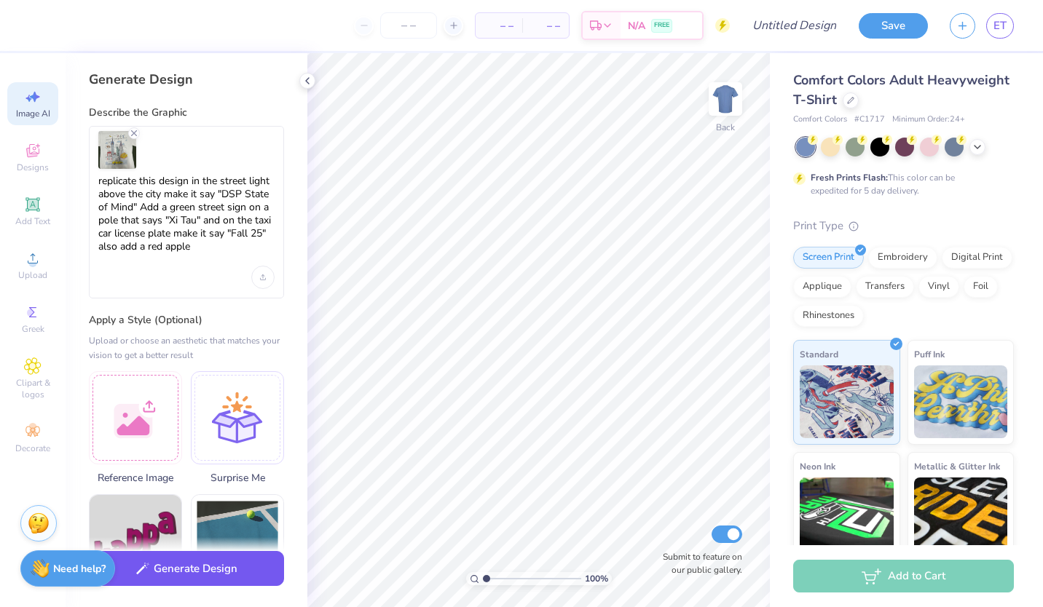
click at [197, 574] on button "Generate Design" at bounding box center [186, 569] width 195 height 36
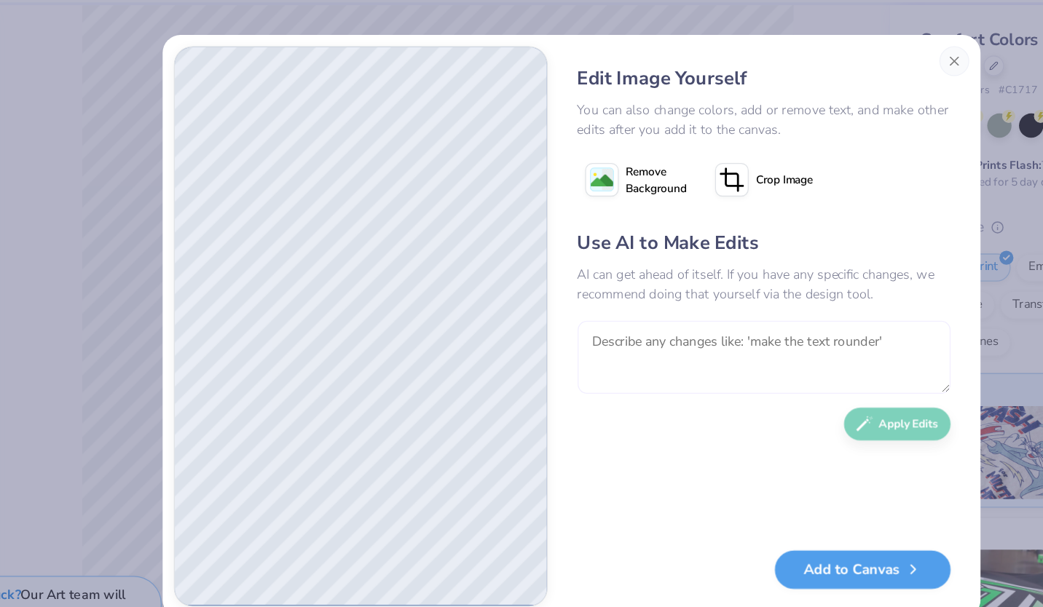
click at [612, 341] on textarea at bounding box center [671, 327] width 291 height 57
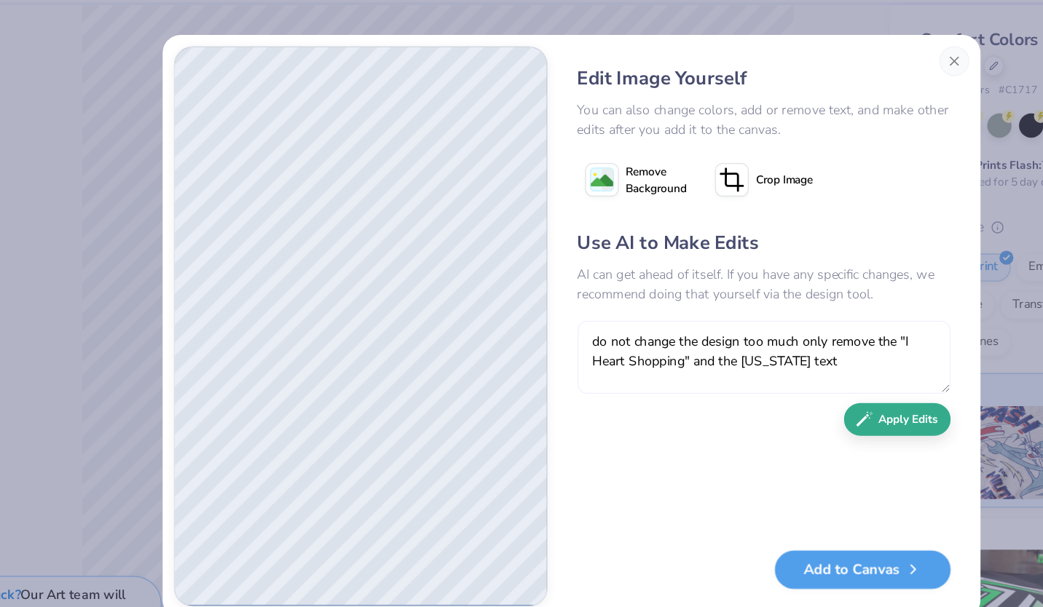
type textarea "do not change the design too much only remove the "I Heart Shopping" and the Ne…"
click at [794, 371] on button "Apply Edits" at bounding box center [775, 375] width 83 height 25
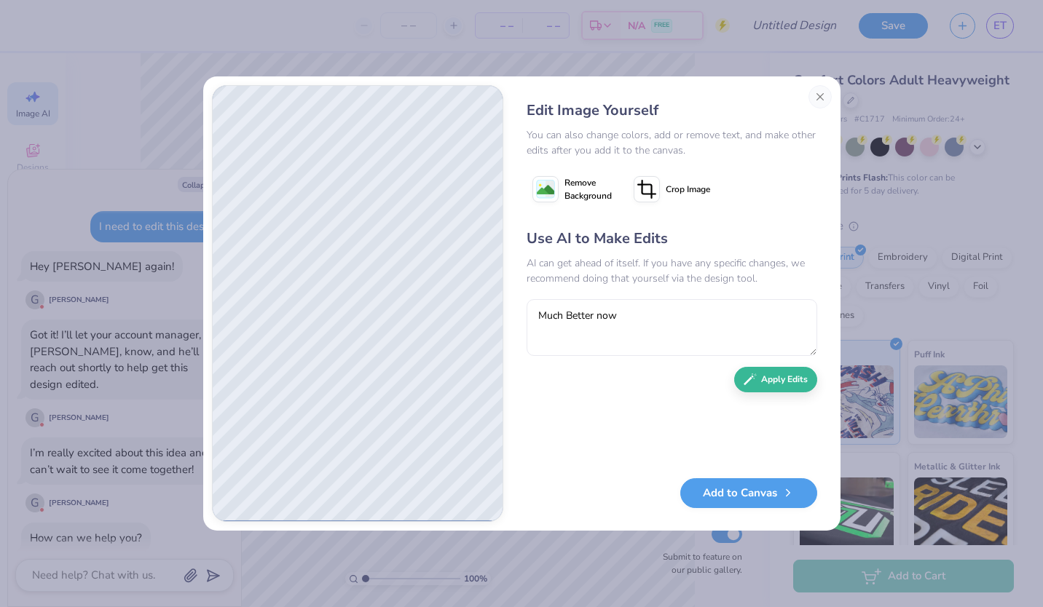
type textarea "Much Better now"
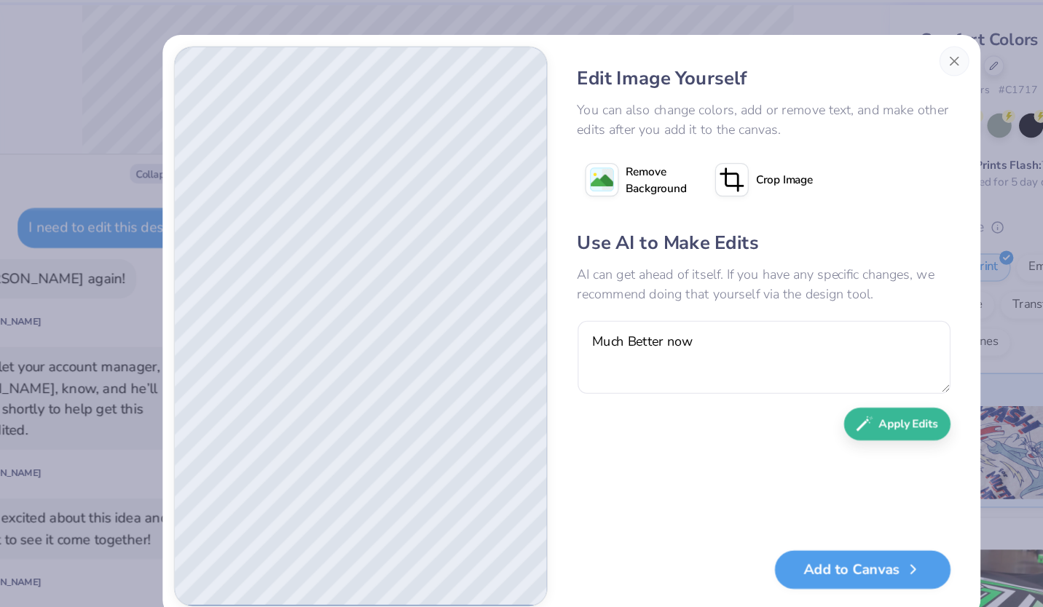
scroll to position [98, 0]
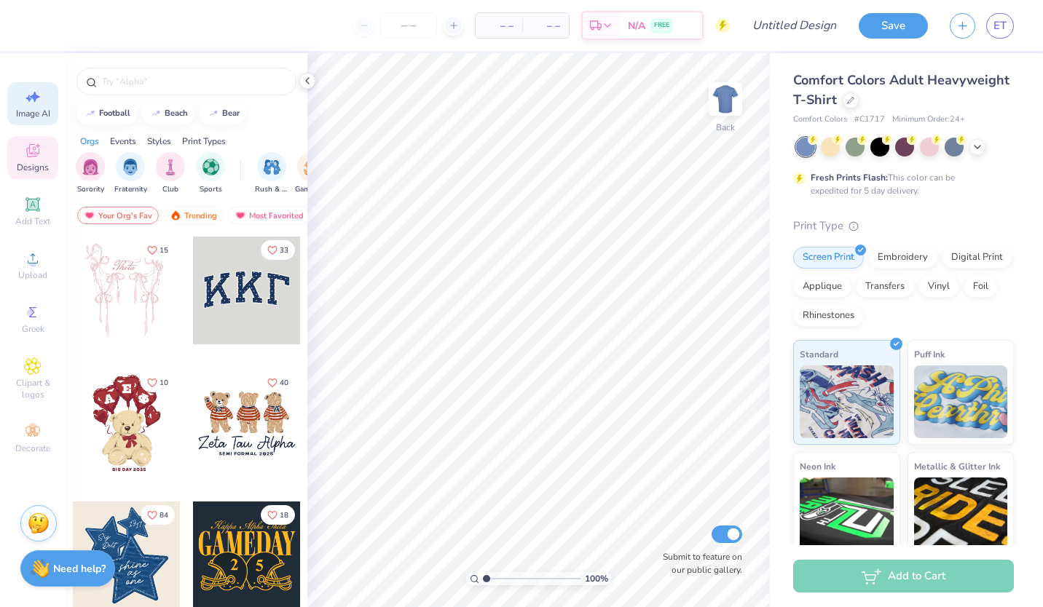
click at [33, 110] on span "Image AI" at bounding box center [33, 114] width 34 height 12
select select "4"
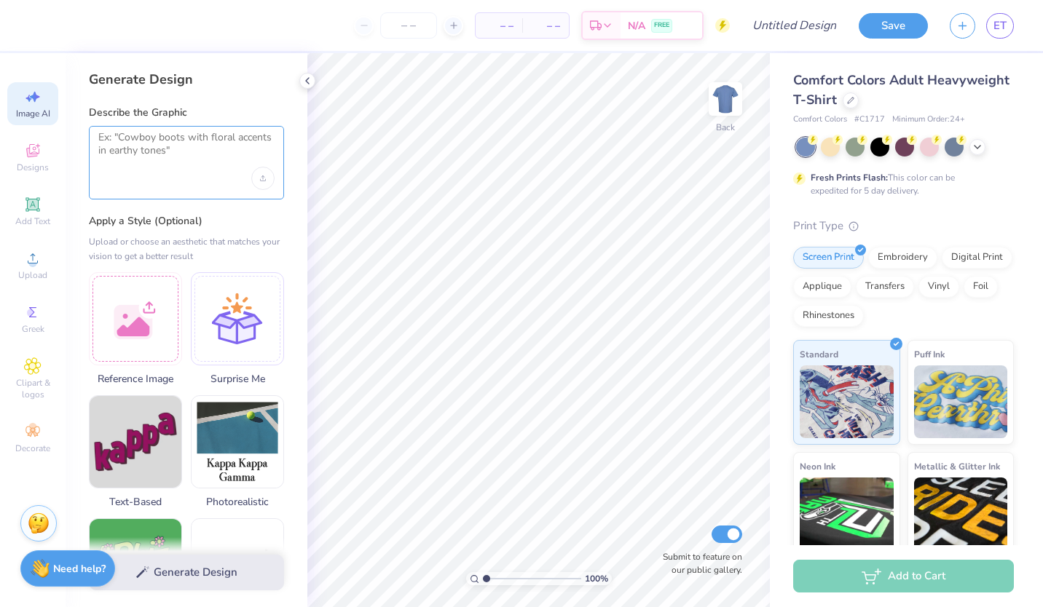
click at [110, 166] on textarea at bounding box center [186, 149] width 176 height 36
click at [135, 323] on div at bounding box center [135, 316] width 93 height 93
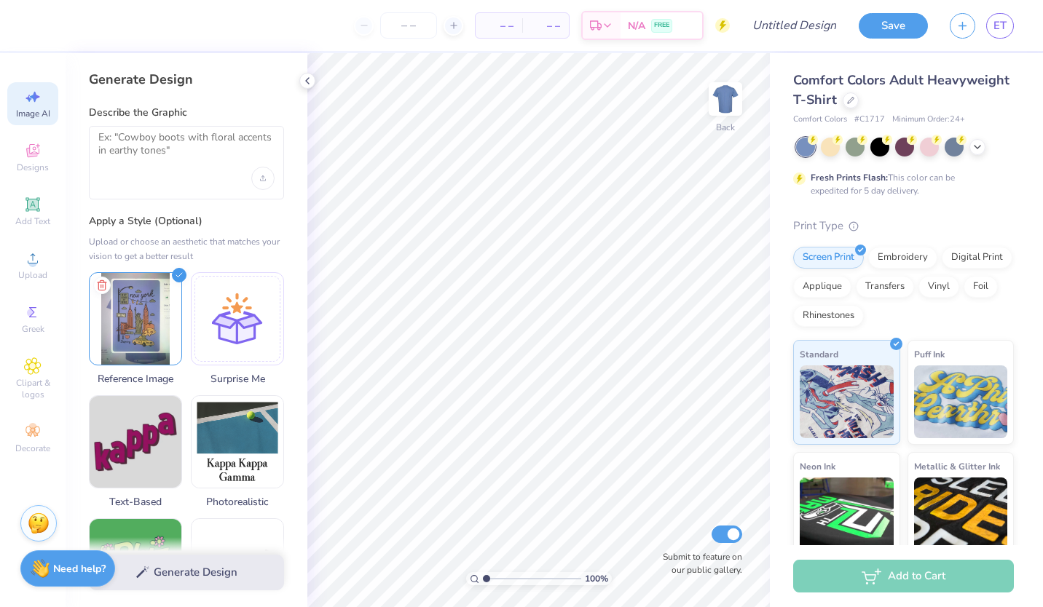
click at [194, 167] on div at bounding box center [186, 163] width 195 height 74
click at [191, 159] on textarea at bounding box center [186, 149] width 176 height 36
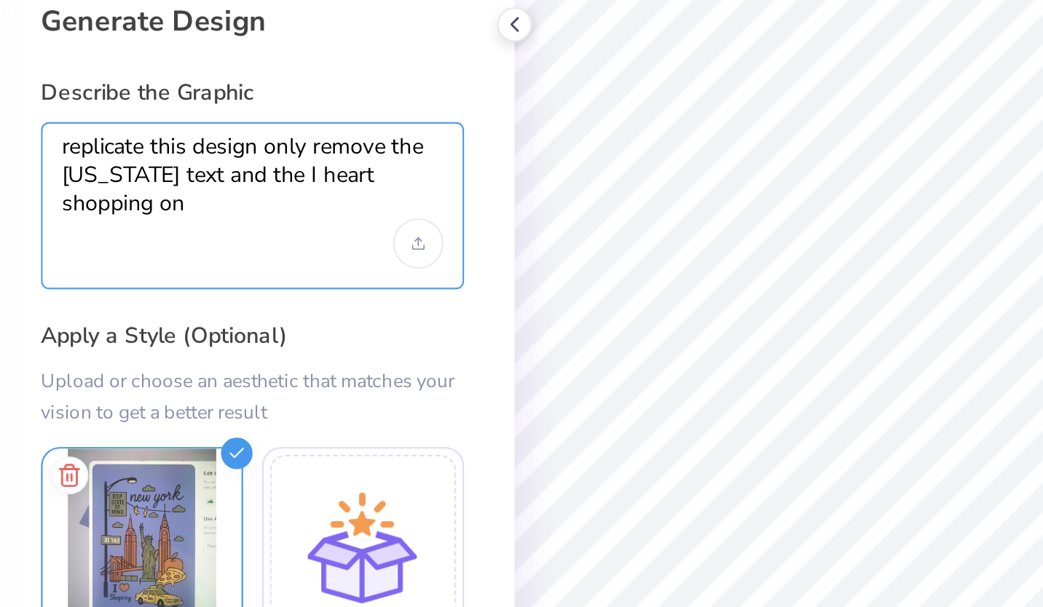
type textarea "replicate this design only remove the New York text and the I heart shopping one"
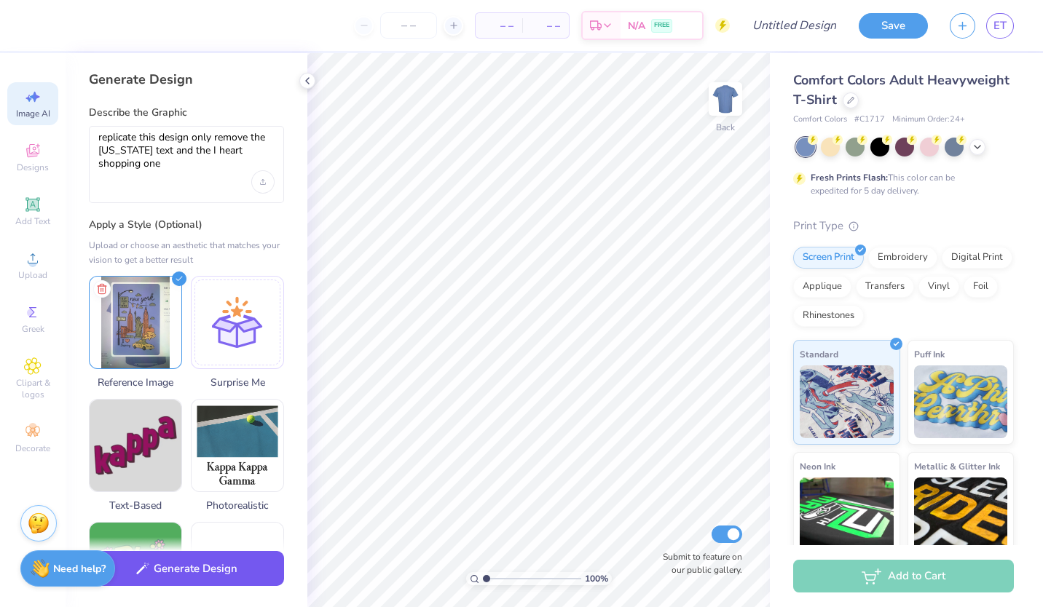
click at [161, 569] on button "Generate Design" at bounding box center [186, 569] width 195 height 36
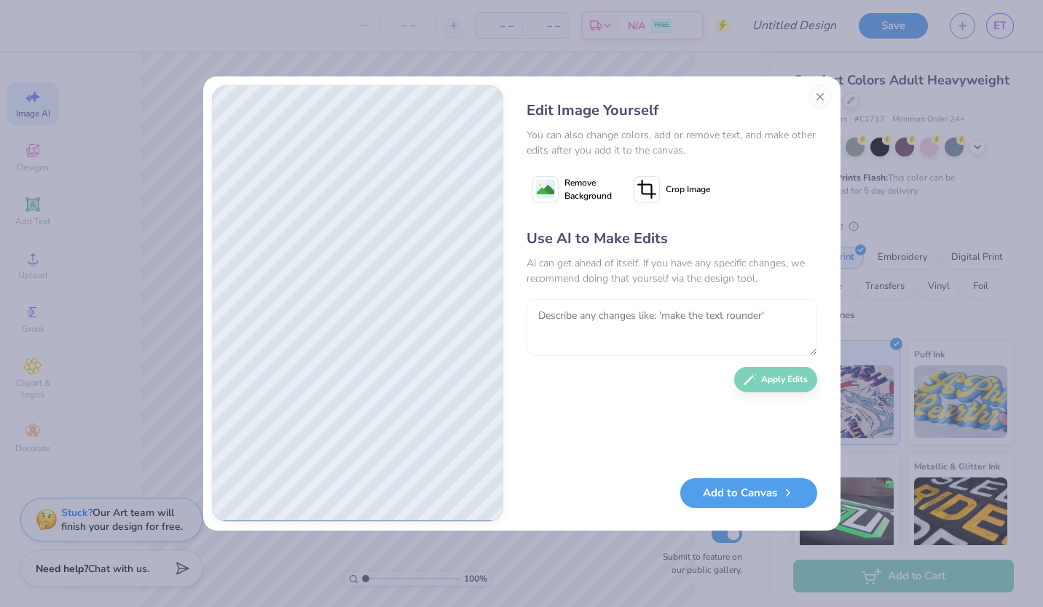
click at [588, 339] on textarea at bounding box center [671, 327] width 291 height 57
type textarea "make it exactly like the image I provided"
click at [769, 374] on button "Apply Edits" at bounding box center [775, 375] width 83 height 25
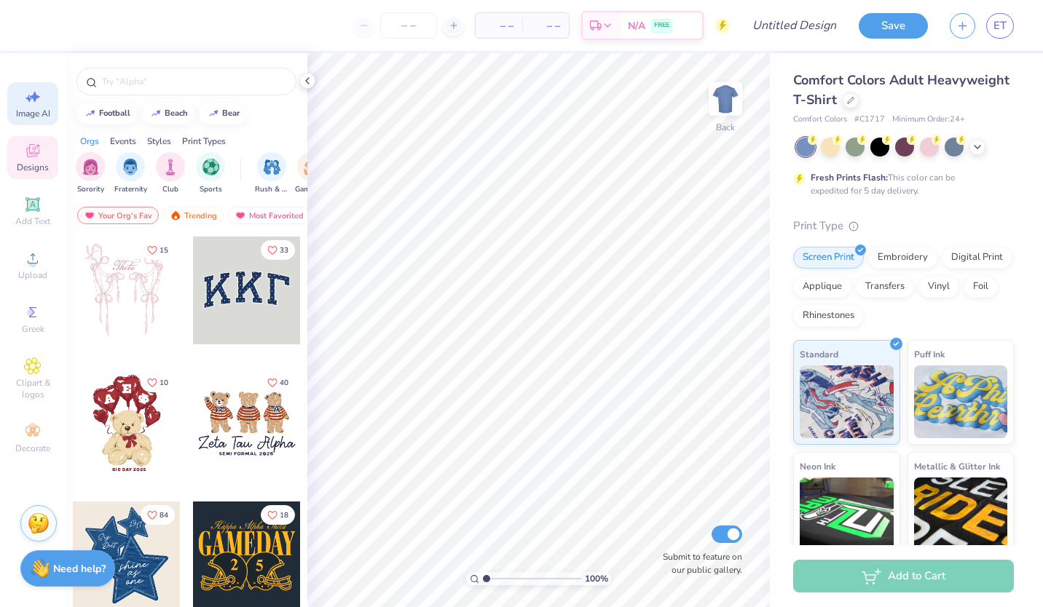
click at [44, 98] on div "Image AI" at bounding box center [32, 103] width 51 height 43
select select "4"
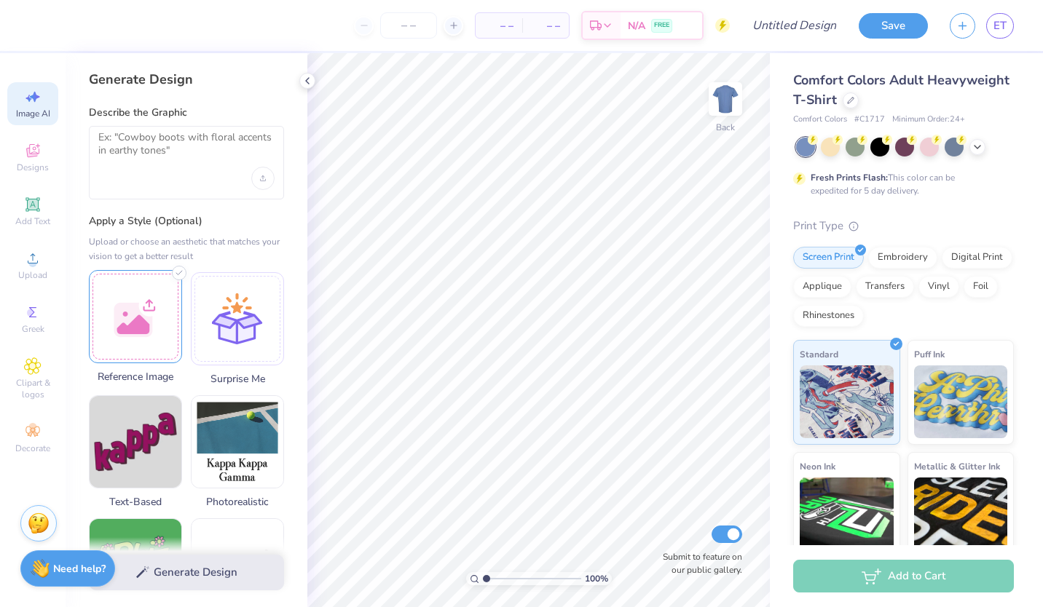
click at [146, 300] on div at bounding box center [135, 316] width 93 height 93
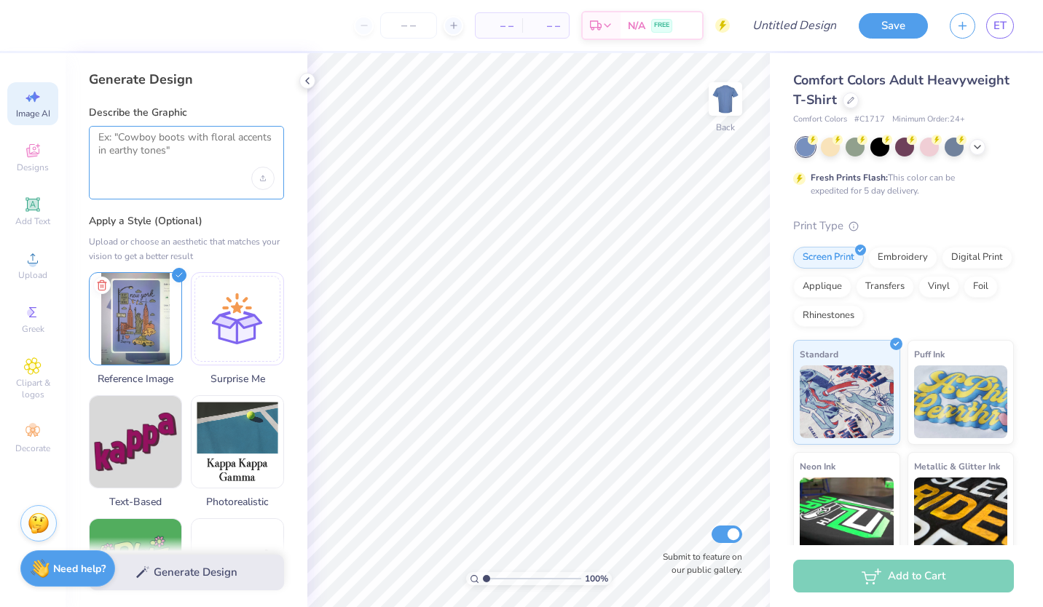
click at [216, 146] on textarea at bounding box center [186, 149] width 176 height 36
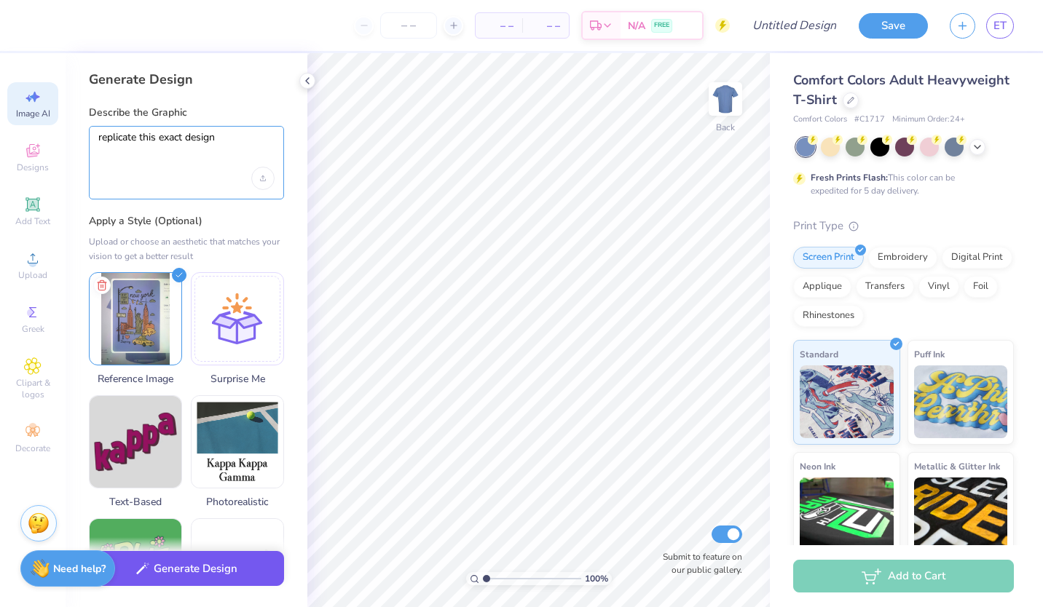
type textarea "replicate this exact design"
click at [200, 564] on button "Generate Design" at bounding box center [186, 569] width 195 height 36
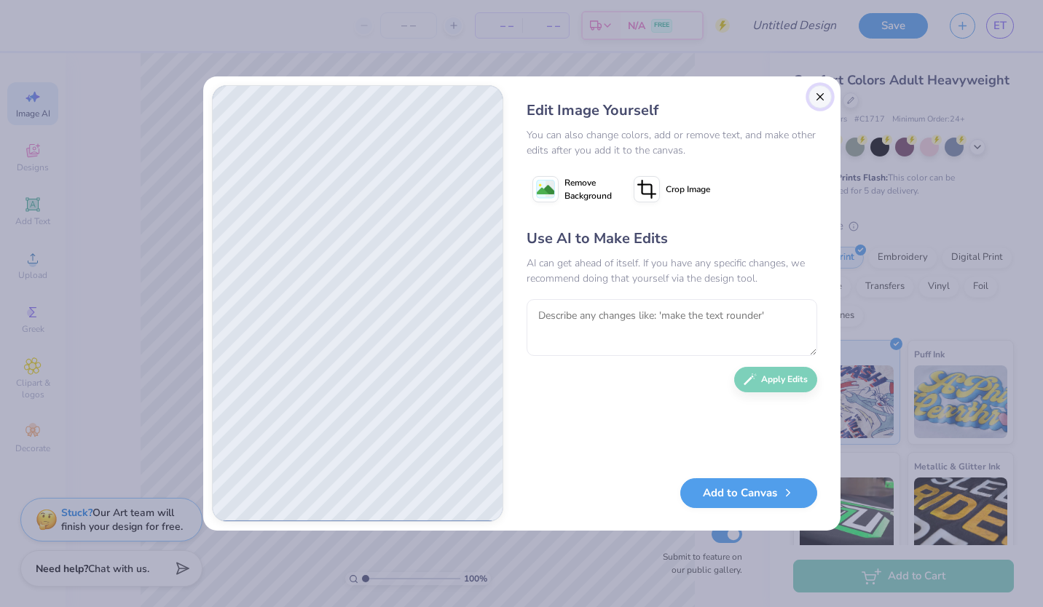
click at [820, 100] on button "Close" at bounding box center [819, 96] width 23 height 23
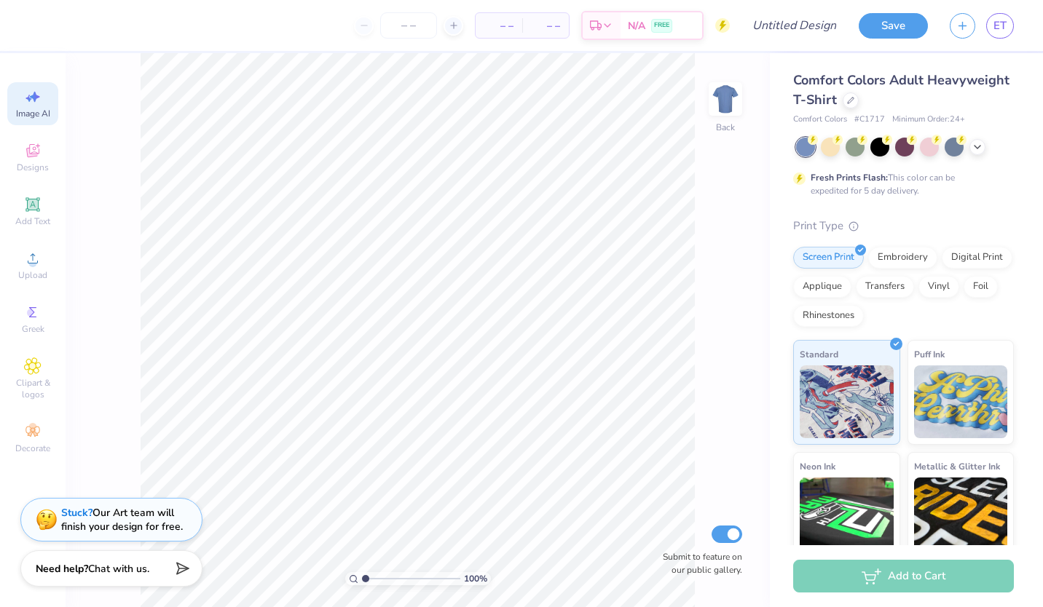
click at [36, 96] on icon at bounding box center [35, 97] width 10 height 11
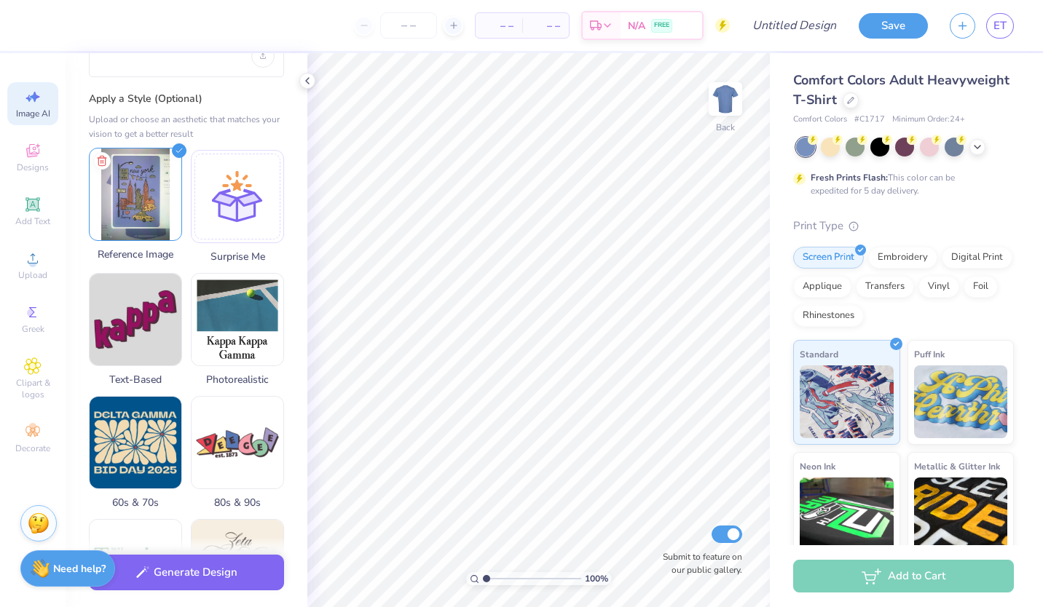
scroll to position [0, 0]
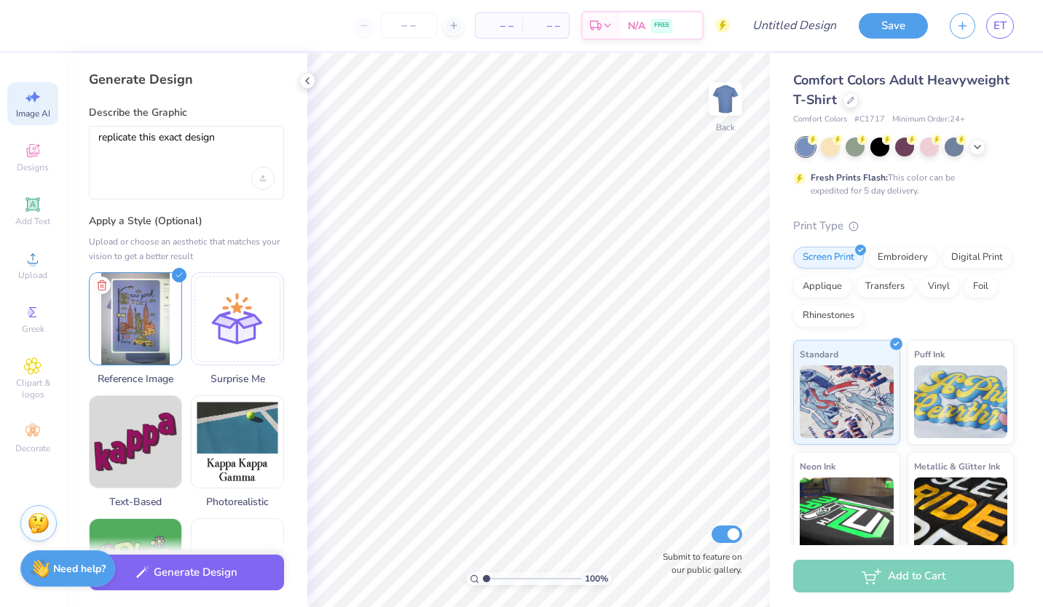
click at [214, 169] on div "replicate this exact design" at bounding box center [186, 163] width 195 height 74
click at [184, 140] on textarea "replicate this exact design" at bounding box center [186, 149] width 176 height 36
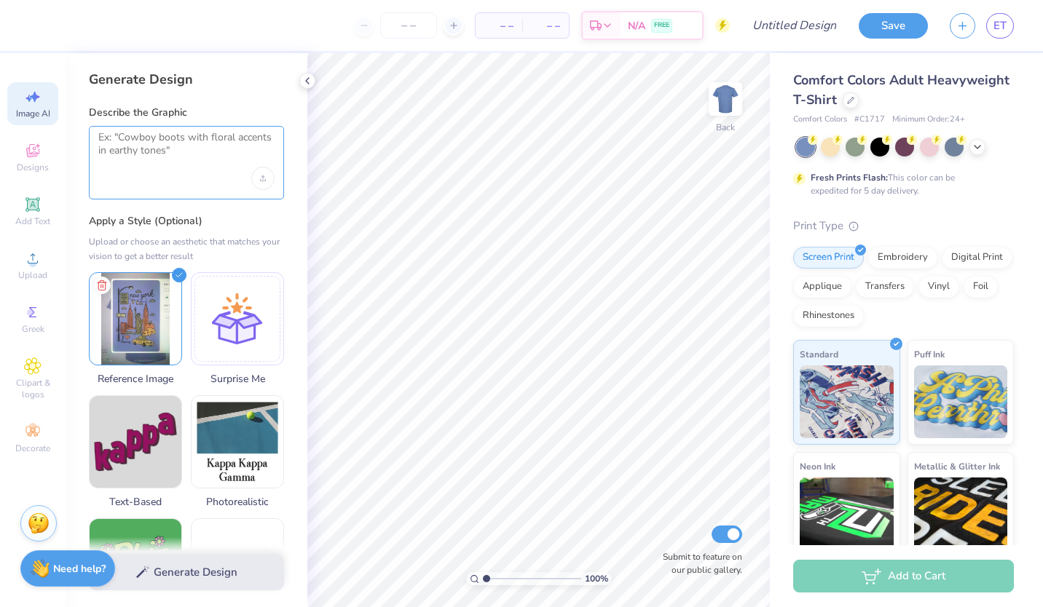
paste textarea "replicate this design in the telephone above the the city make it say "DSP Stat…"
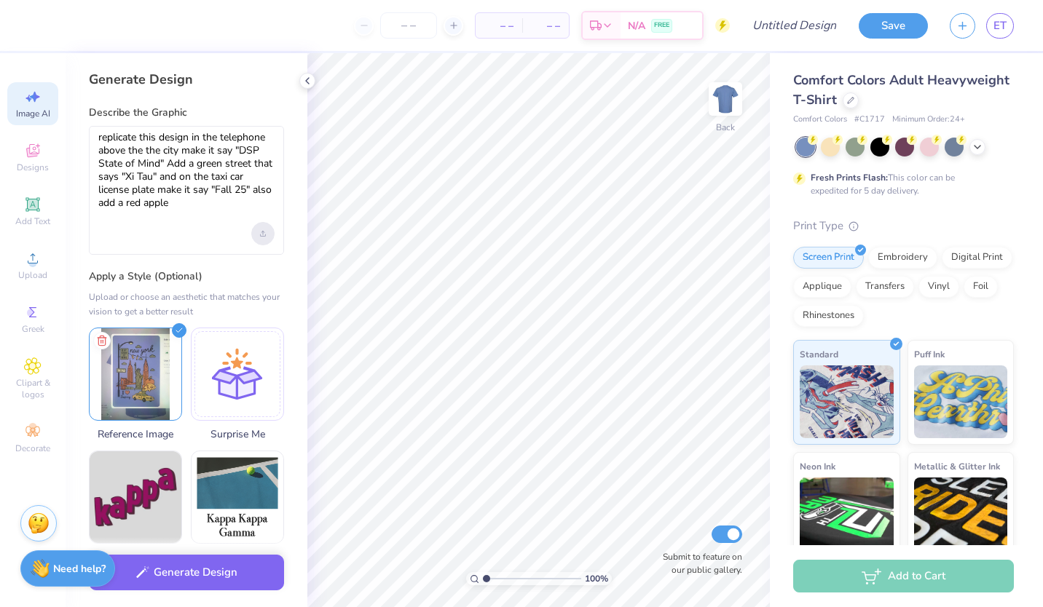
click at [258, 240] on div "Upload image" at bounding box center [262, 233] width 23 height 23
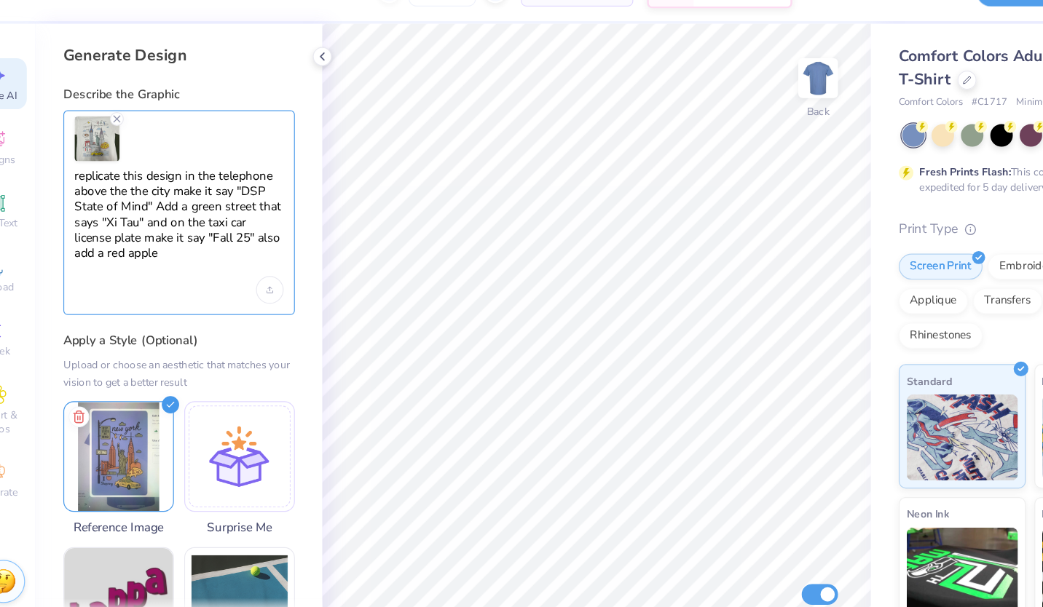
click at [135, 200] on textarea "replicate this design in the telephone above the the city make it say "DSP Stat…" at bounding box center [186, 221] width 176 height 92
click at [98, 197] on textarea "replicate this design in the telephone above the the city make it say "DSP Stat…" at bounding box center [186, 221] width 176 height 92
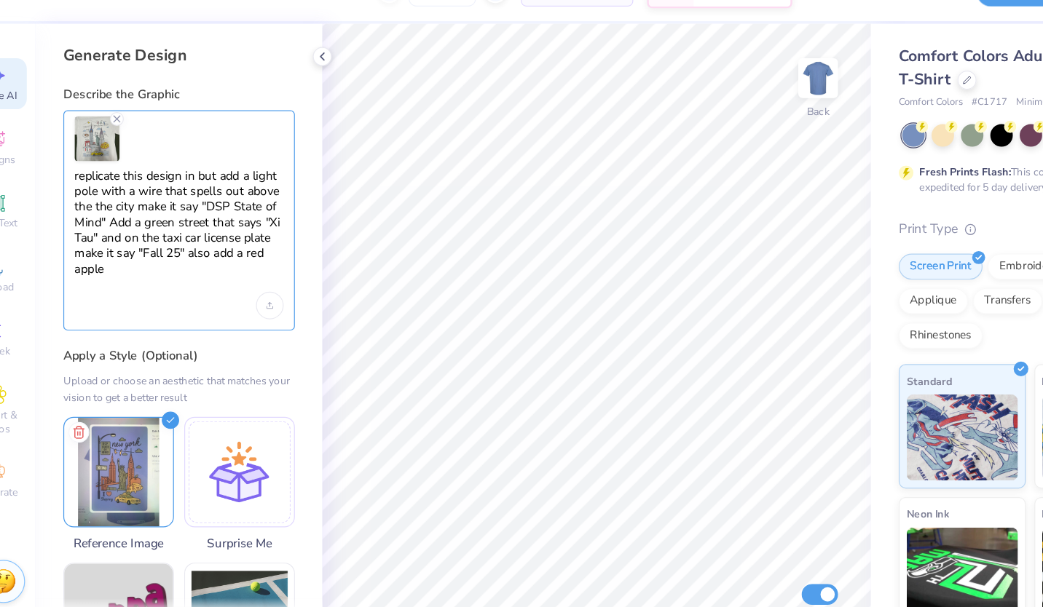
click at [208, 210] on textarea "replicate this design in but add a light pole with a wire that spells out above…" at bounding box center [186, 227] width 176 height 105
click at [210, 209] on textarea "replicate this design in but add a light pole with a wire that spells out above…" at bounding box center [186, 227] width 176 height 105
click at [208, 208] on textarea "replicate this design in but add a light pole with a wire that spells out above…" at bounding box center [186, 227] width 176 height 105
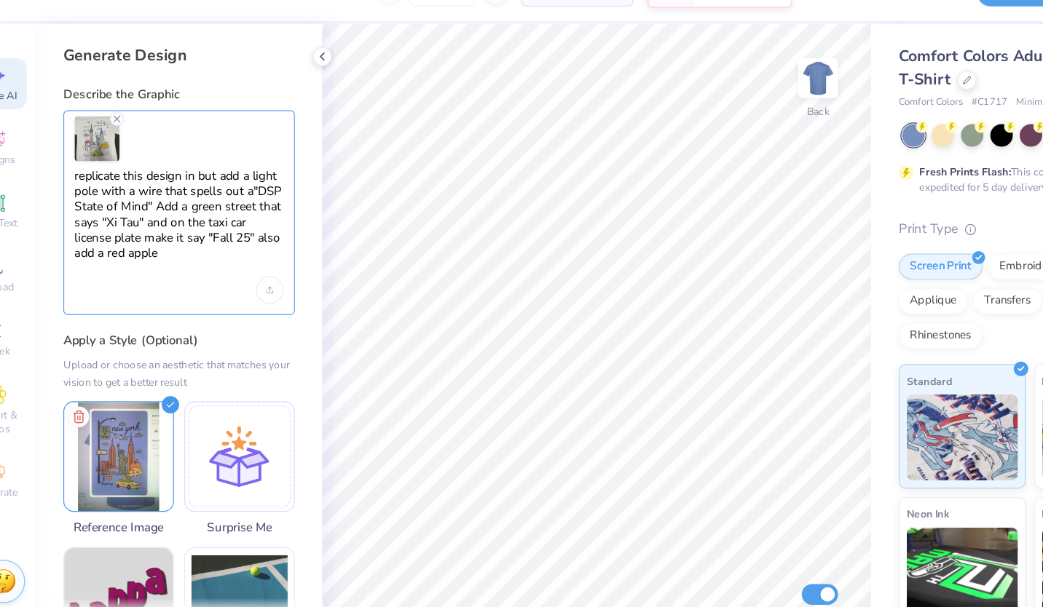
click at [167, 208] on textarea "replicate this design in but add a light pole with a wire that spells out a"DSP…" at bounding box center [186, 221] width 176 height 92
type textarea "replicate this design in but add a light pole with a wire that spells out a"DSP…"
click at [258, 272] on div "Upload image" at bounding box center [262, 277] width 23 height 23
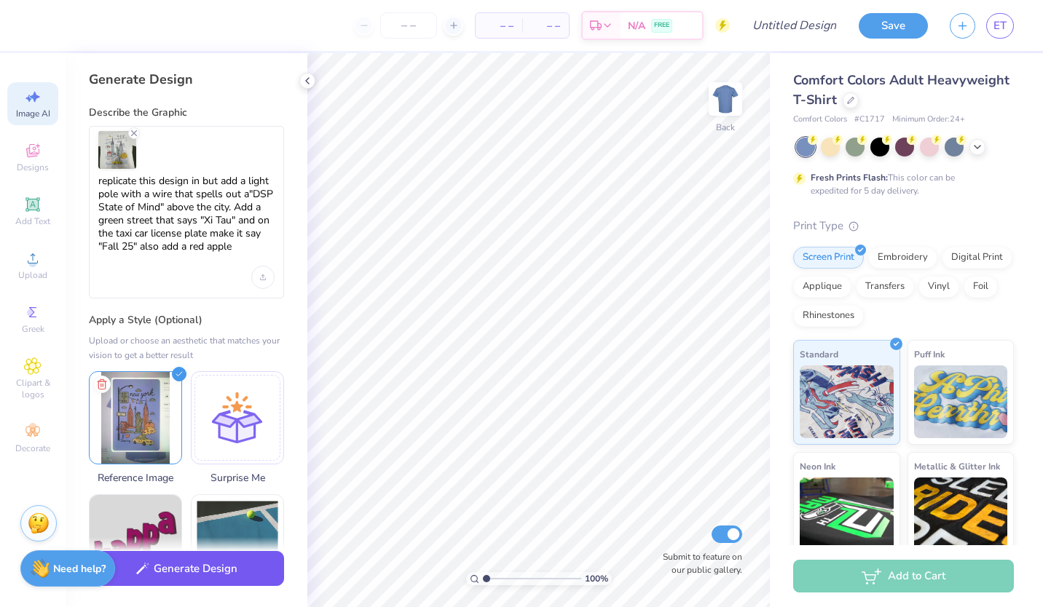
click at [197, 577] on button "Generate Design" at bounding box center [186, 569] width 195 height 36
